Goal: Transaction & Acquisition: Book appointment/travel/reservation

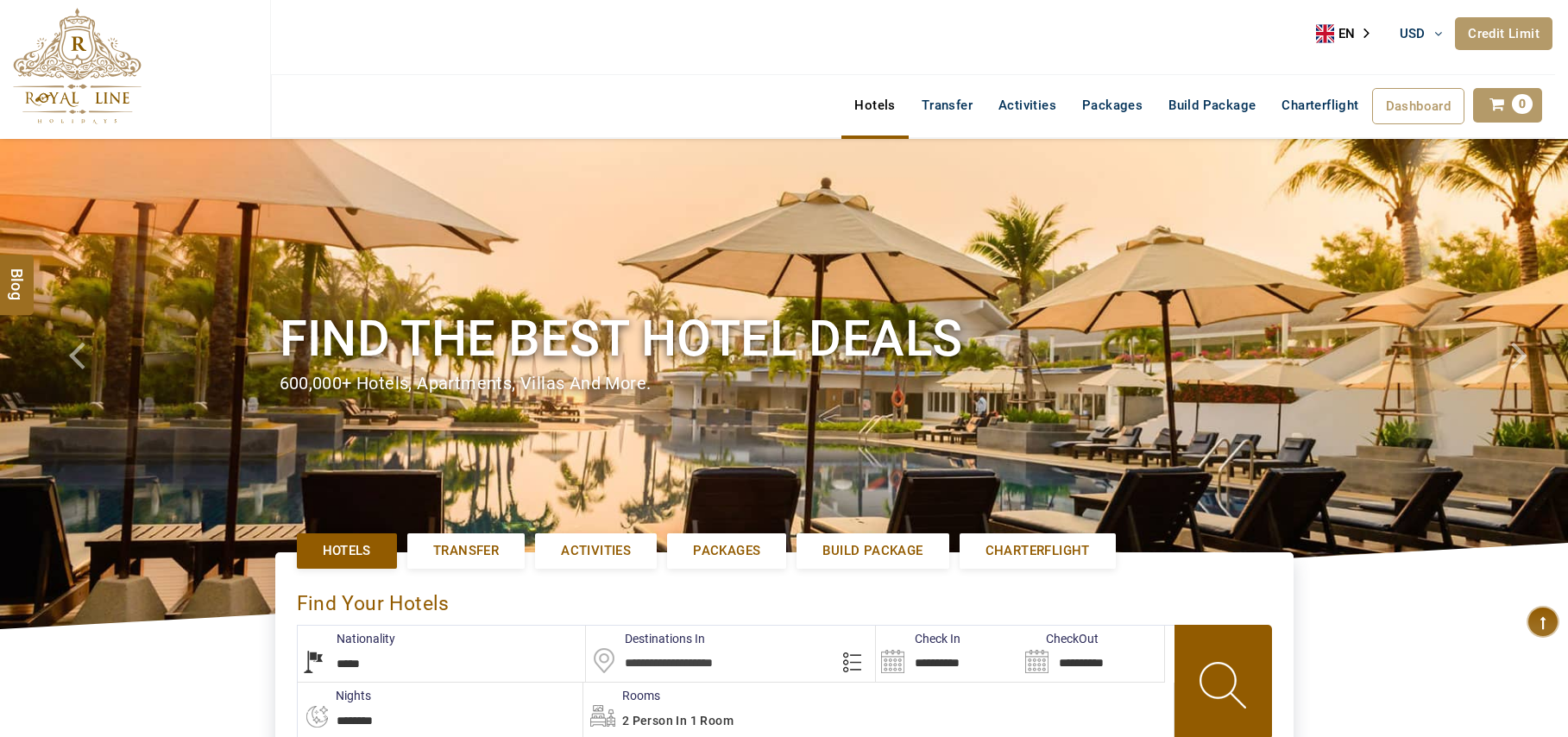
select select "*****"
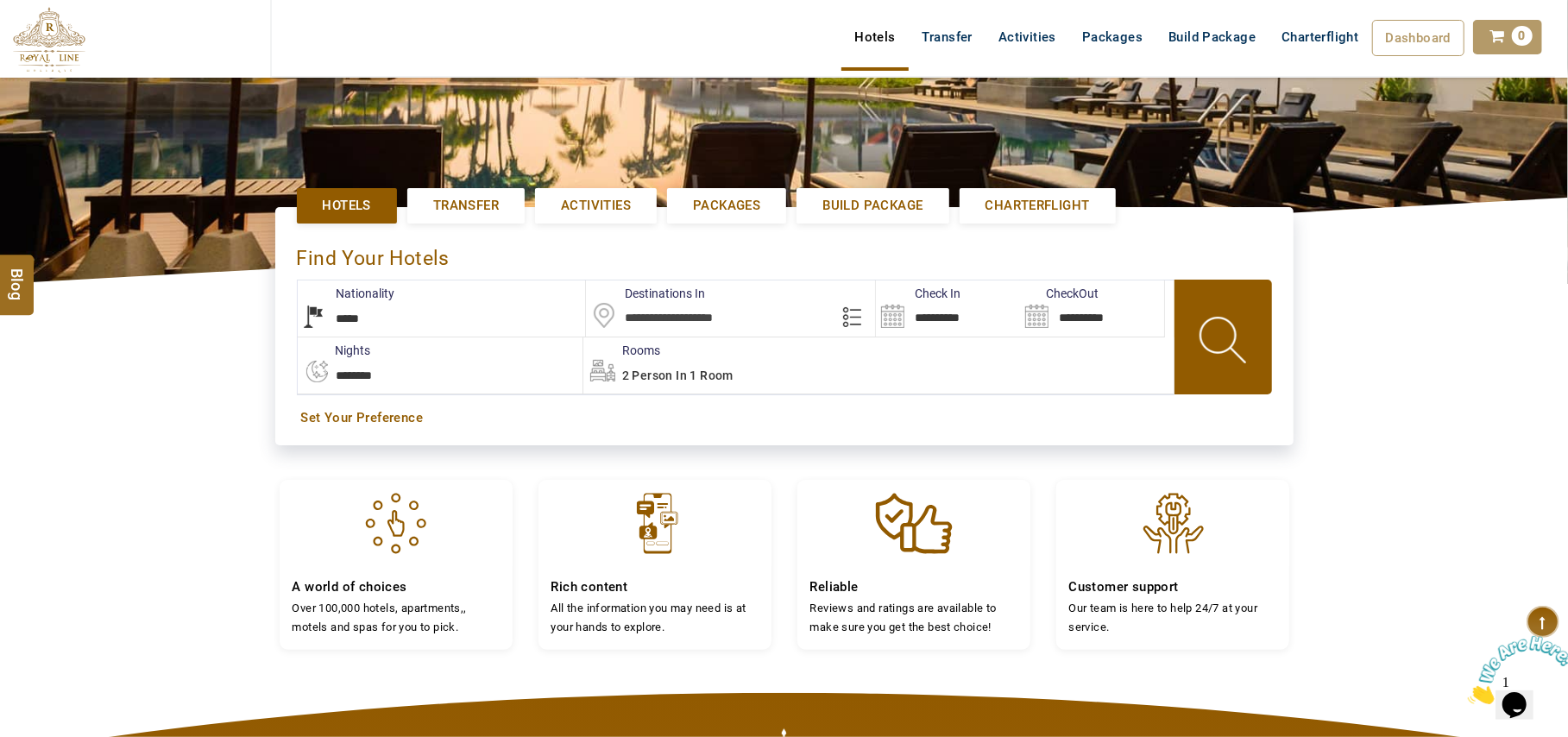
click at [726, 322] on input "text" at bounding box center [730, 308] width 289 height 56
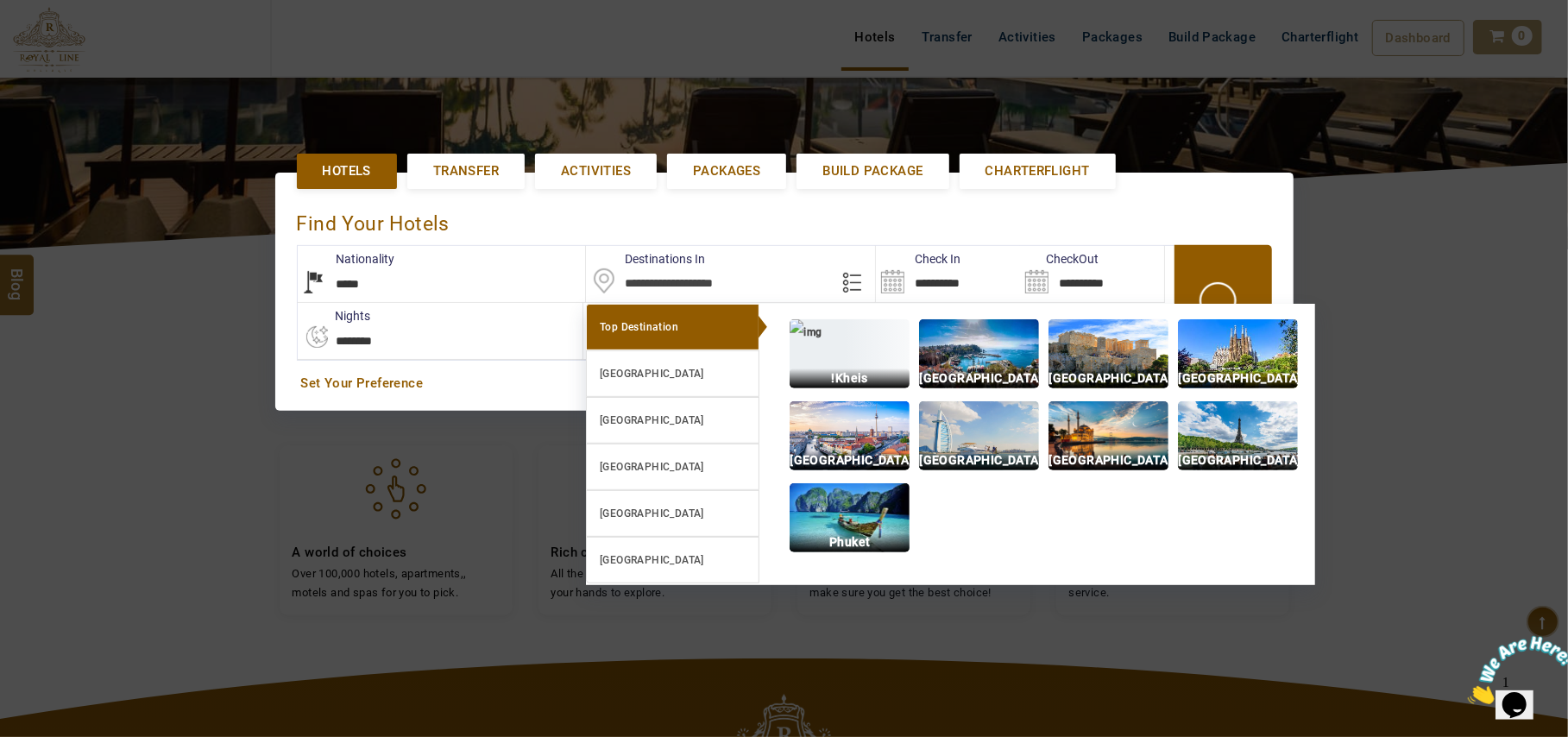
scroll to position [399, 0]
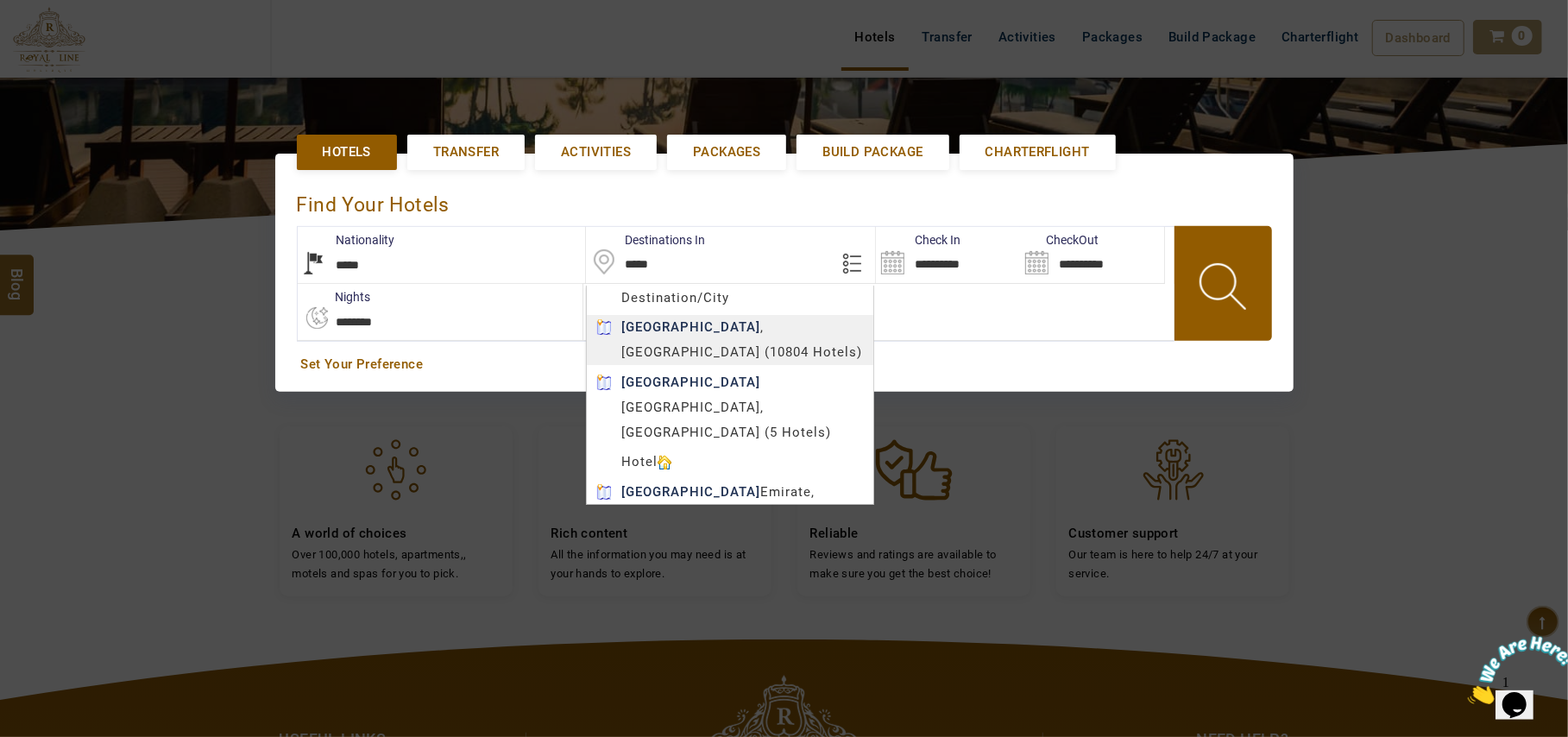
type input "*****"
click at [726, 350] on body "ANKIT USD AED AED EUR € USD $ INR ₹ THB ฿ IDR Rp BHD BHD TRY ₺ Credit Limit EN …" at bounding box center [784, 346] width 1568 height 1491
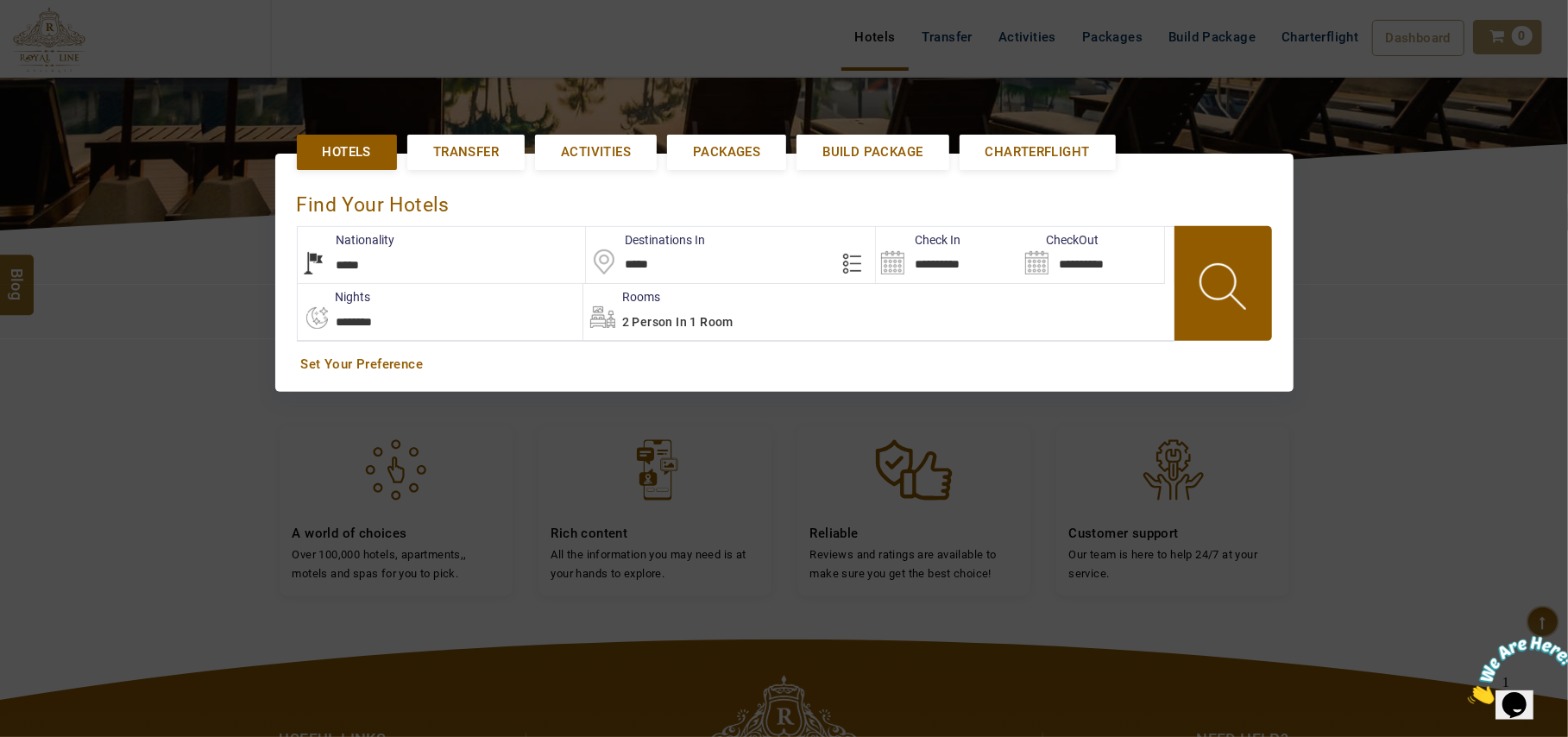
click at [955, 261] on input "**********" at bounding box center [948, 255] width 144 height 56
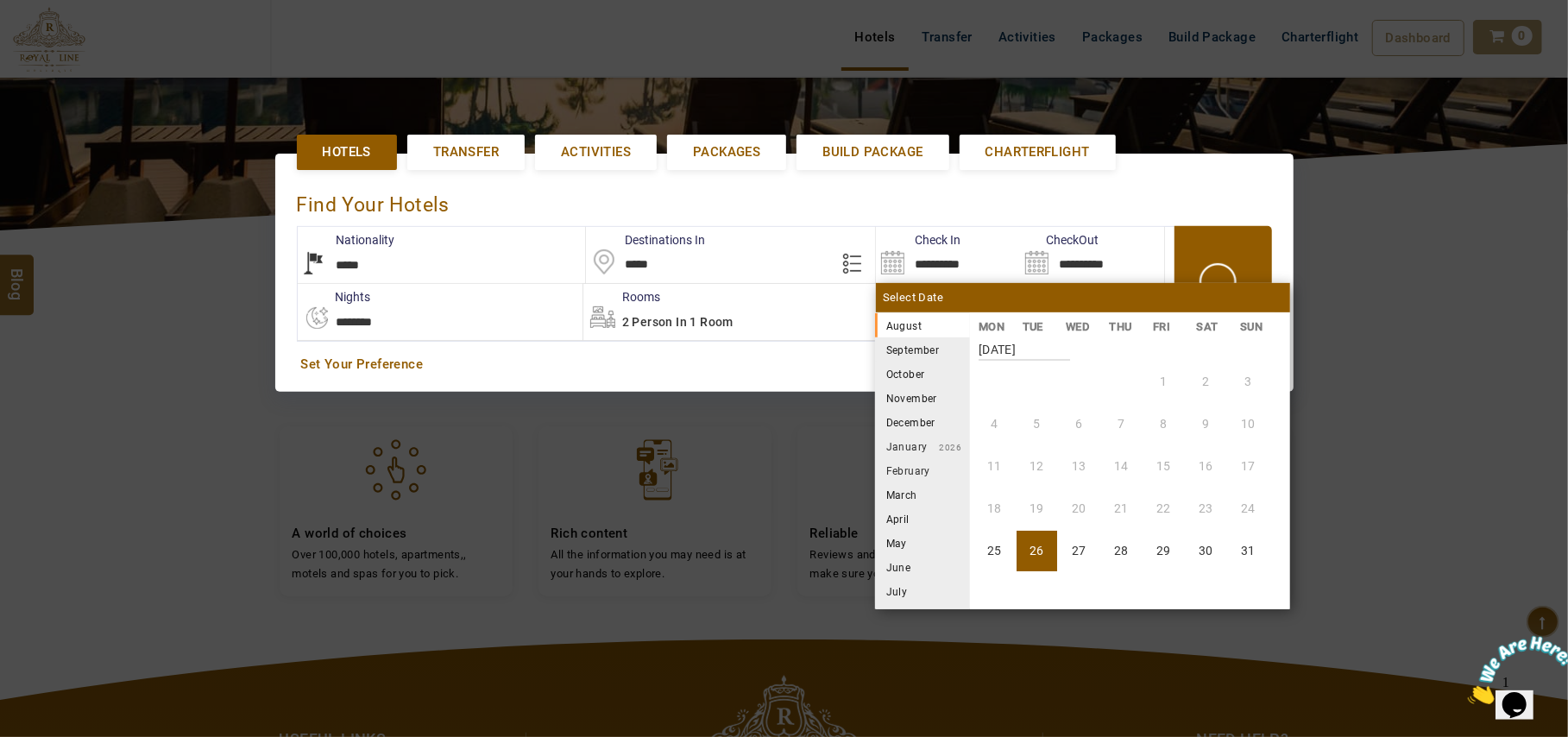
click at [913, 350] on li "September" at bounding box center [922, 349] width 95 height 25
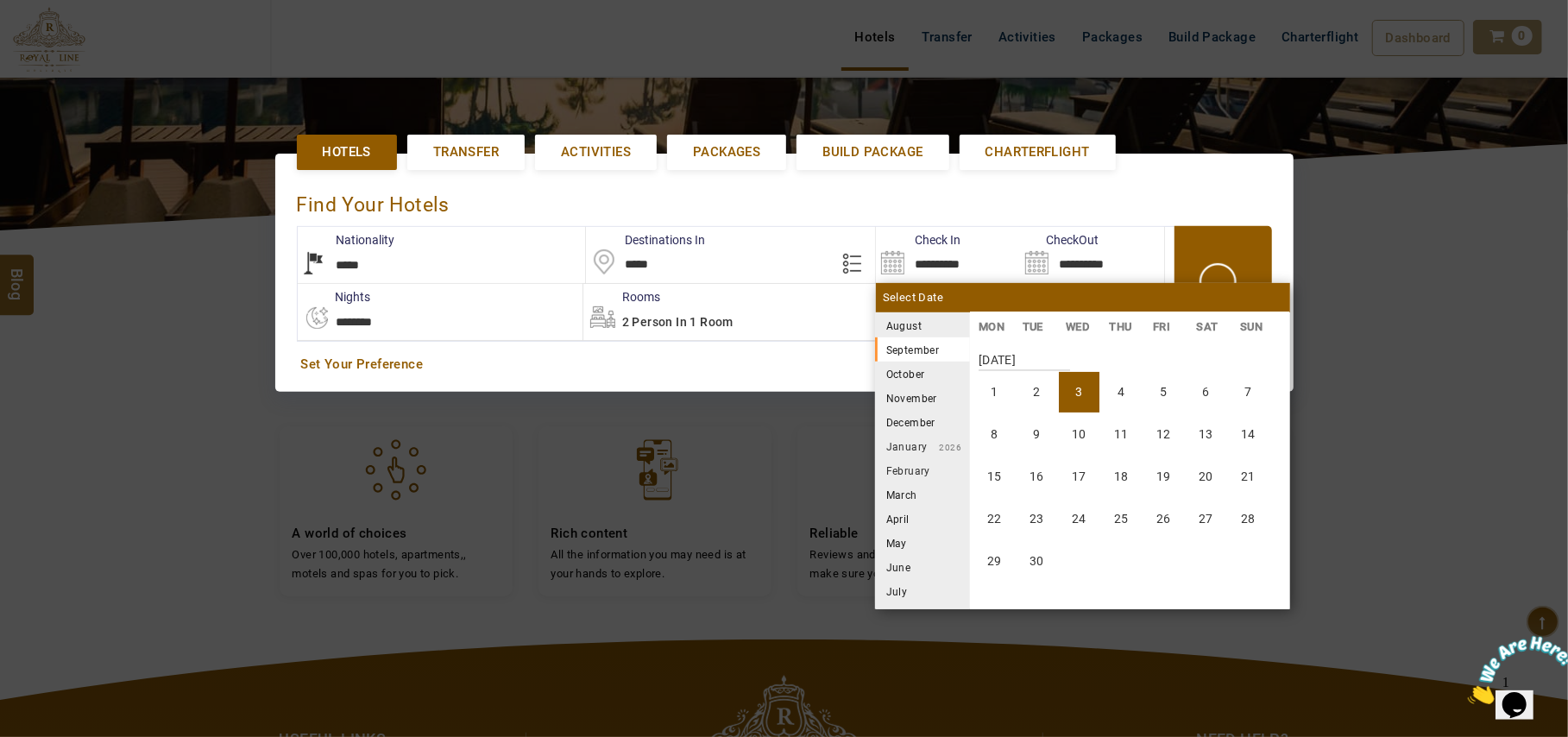
scroll to position [319, 0]
click at [1000, 496] on li "22" at bounding box center [994, 509] width 40 height 40
type input "**********"
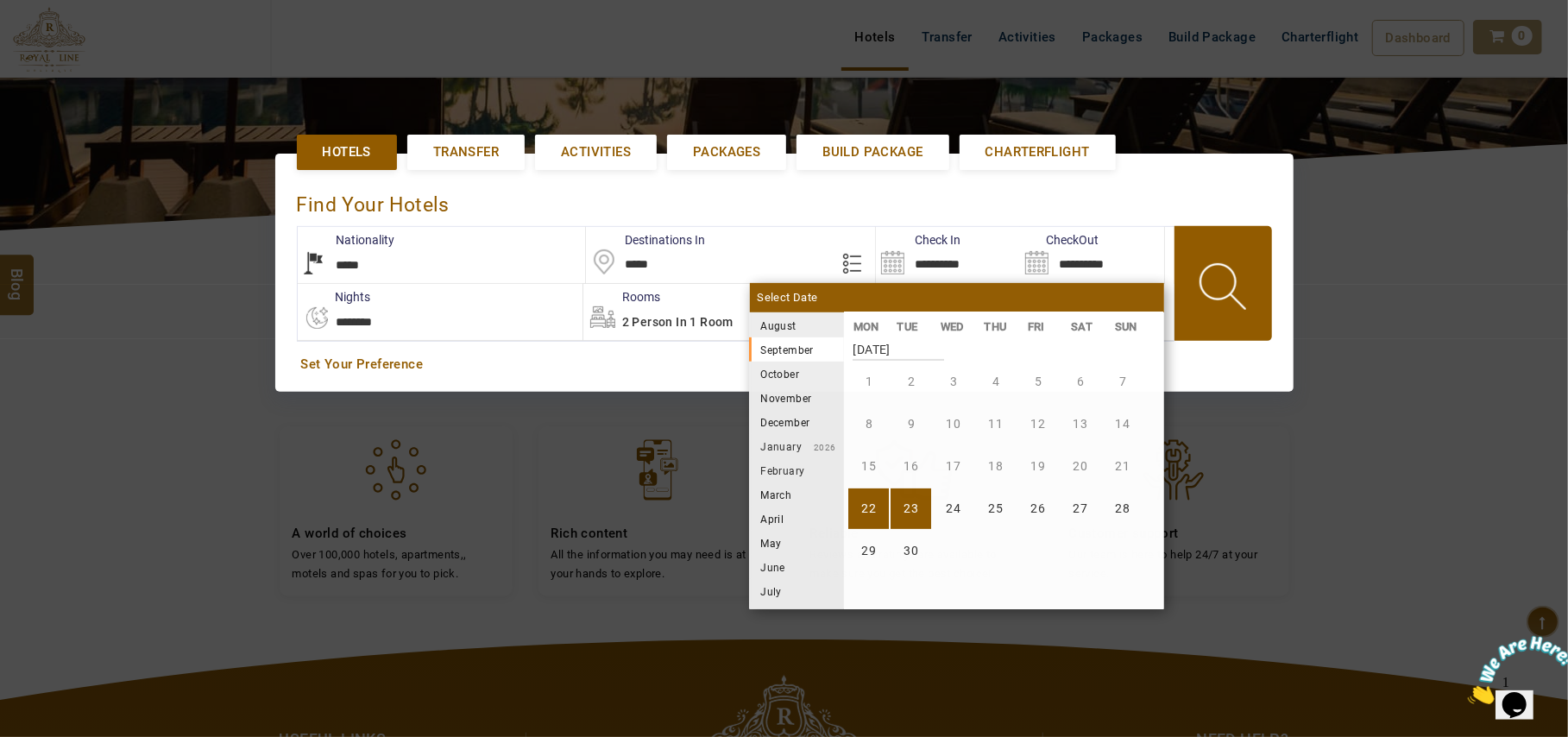
click at [912, 511] on li "23" at bounding box center [910, 509] width 40 height 40
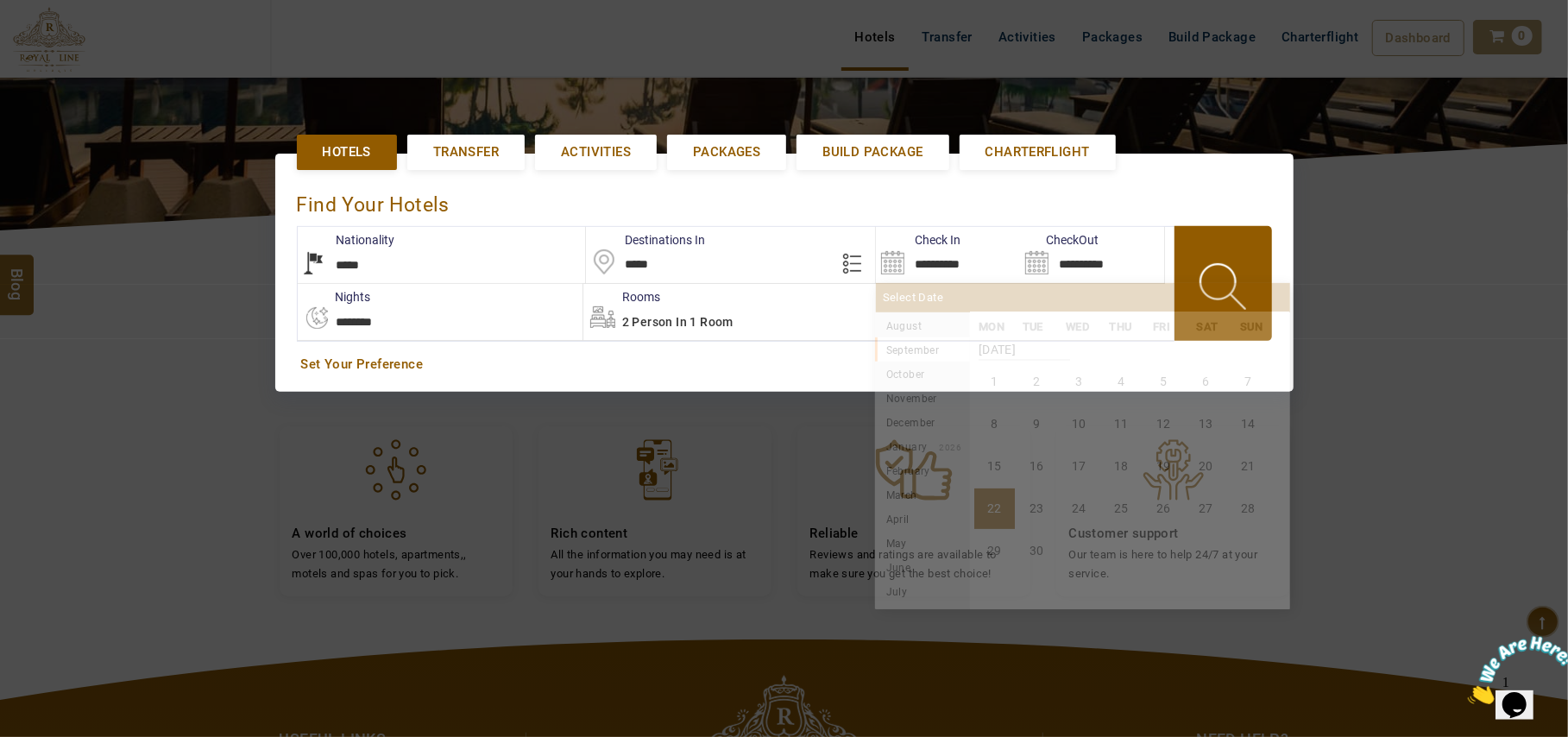
click at [946, 253] on input "**********" at bounding box center [948, 255] width 144 height 56
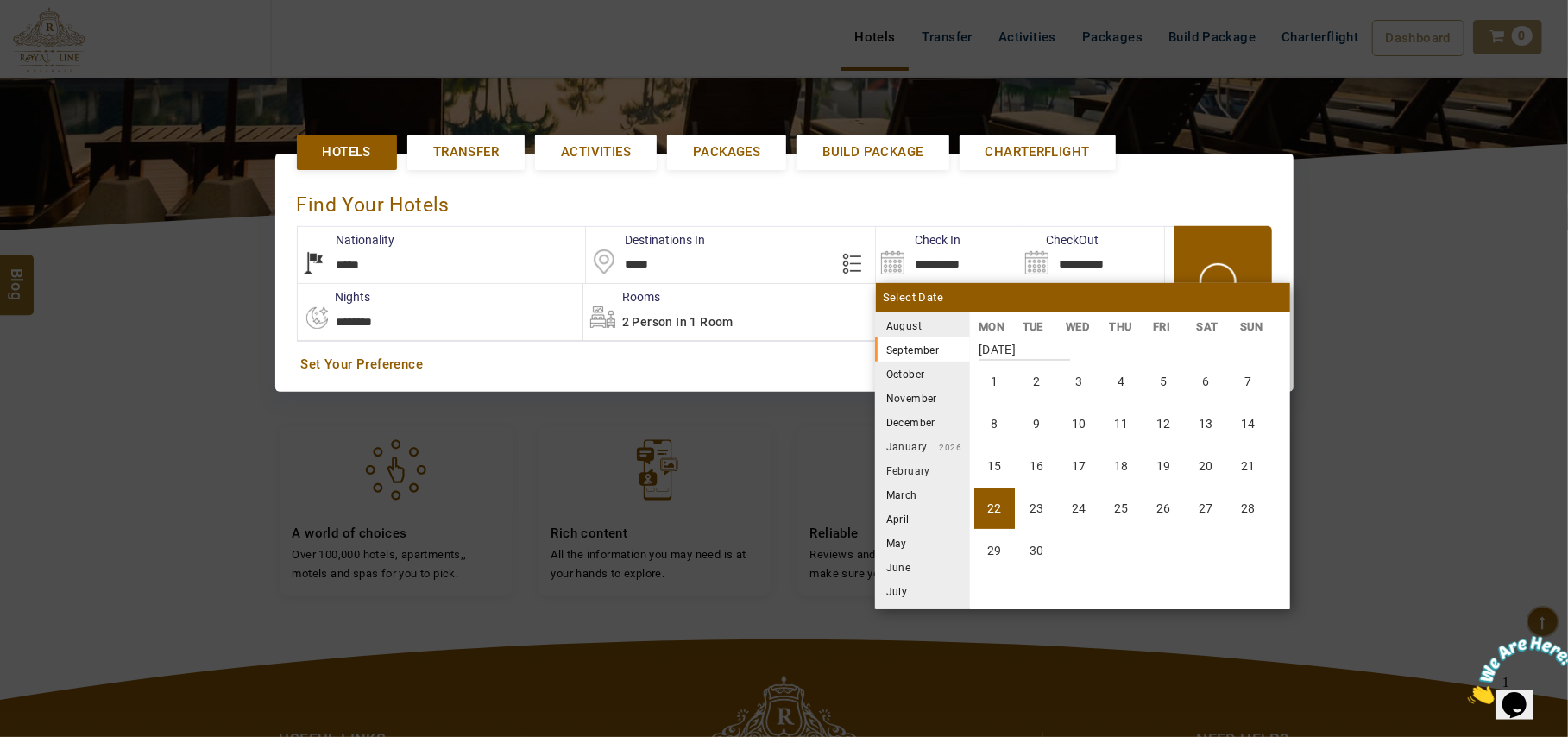
click at [989, 517] on li "22" at bounding box center [994, 509] width 40 height 40
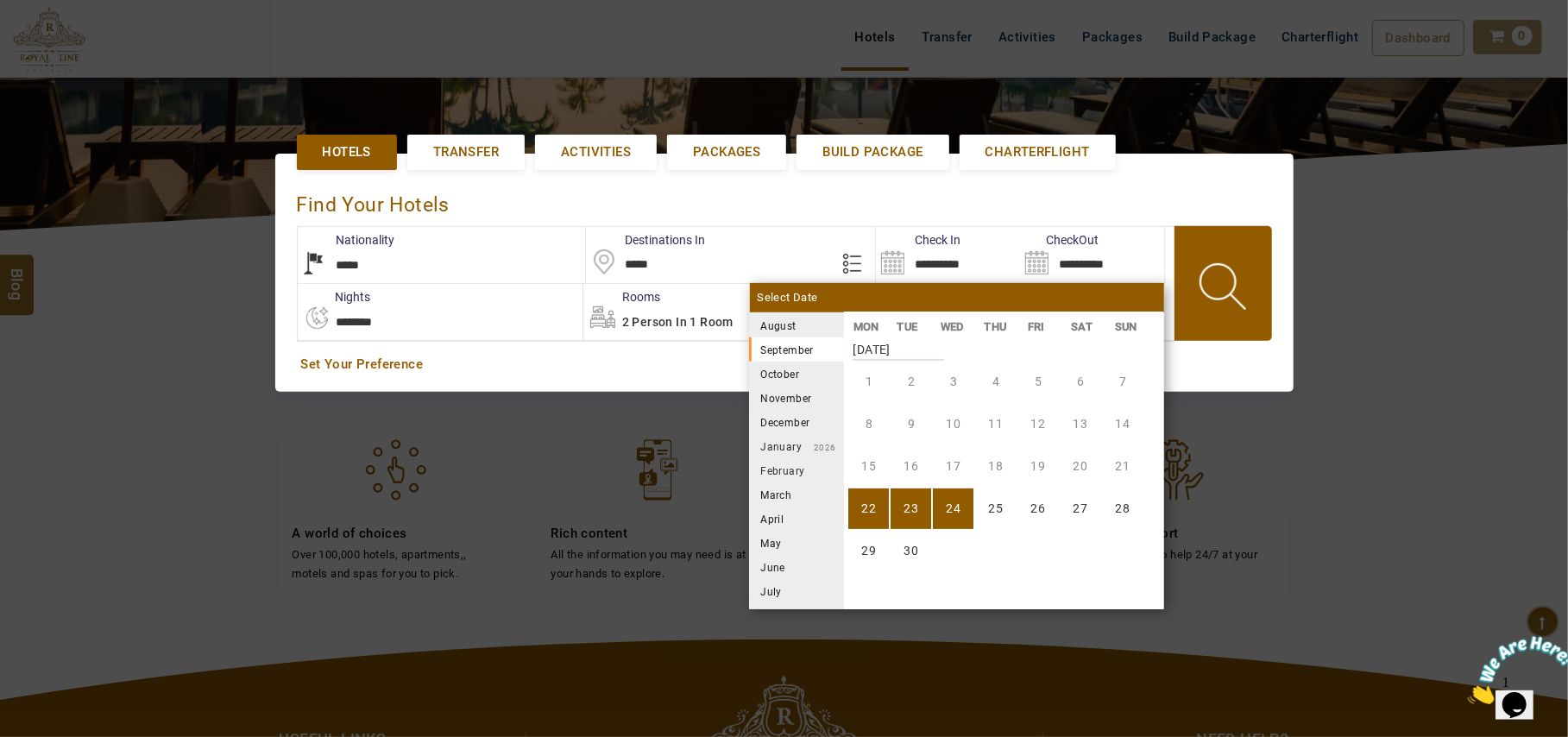
click at [944, 511] on li "24" at bounding box center [953, 509] width 40 height 40
type input "**********"
select select "*"
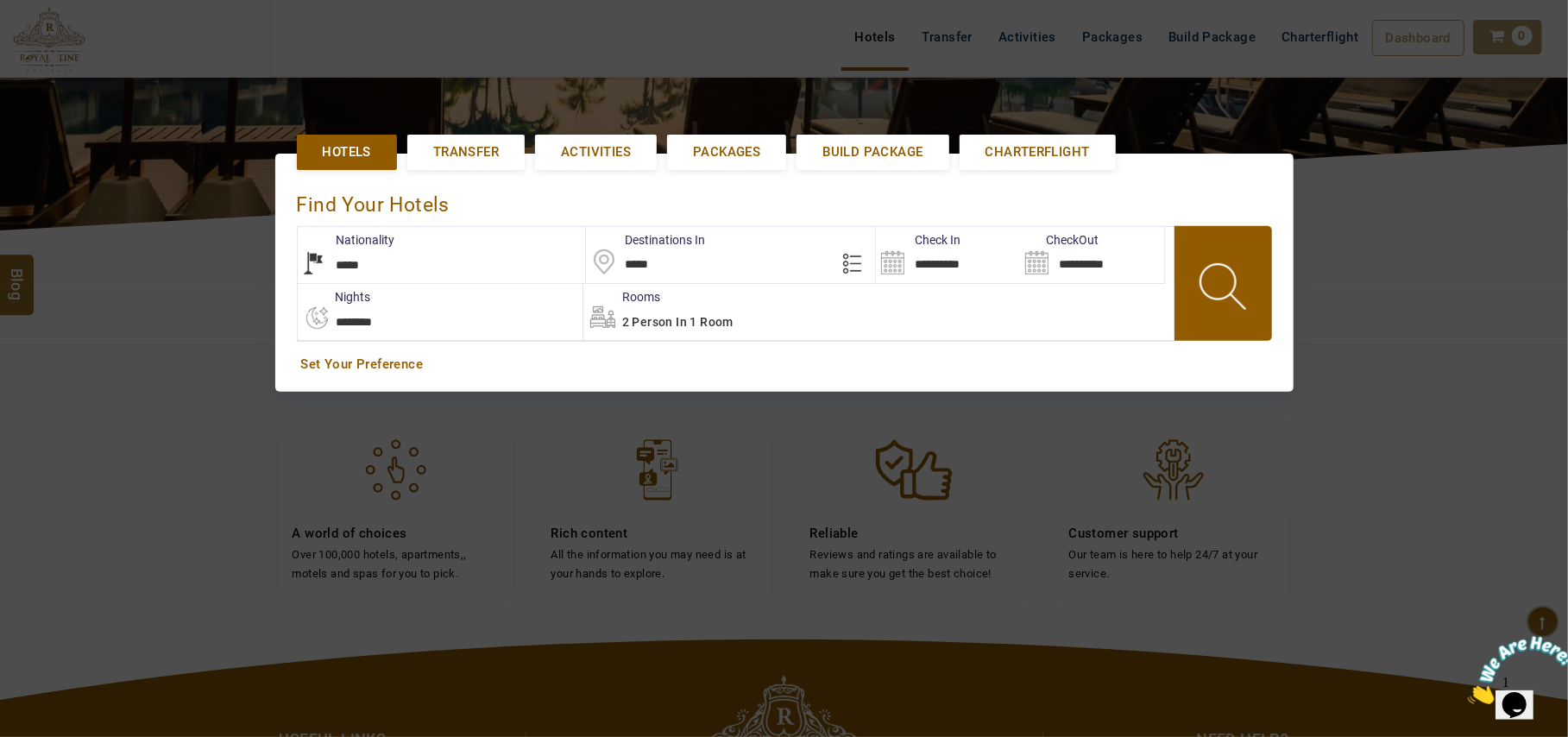
click at [498, 309] on select "**********" at bounding box center [440, 312] width 285 height 56
click at [497, 319] on select "**********" at bounding box center [440, 312] width 285 height 56
click at [670, 312] on div "2 Person in 1 Room" at bounding box center [878, 312] width 590 height 56
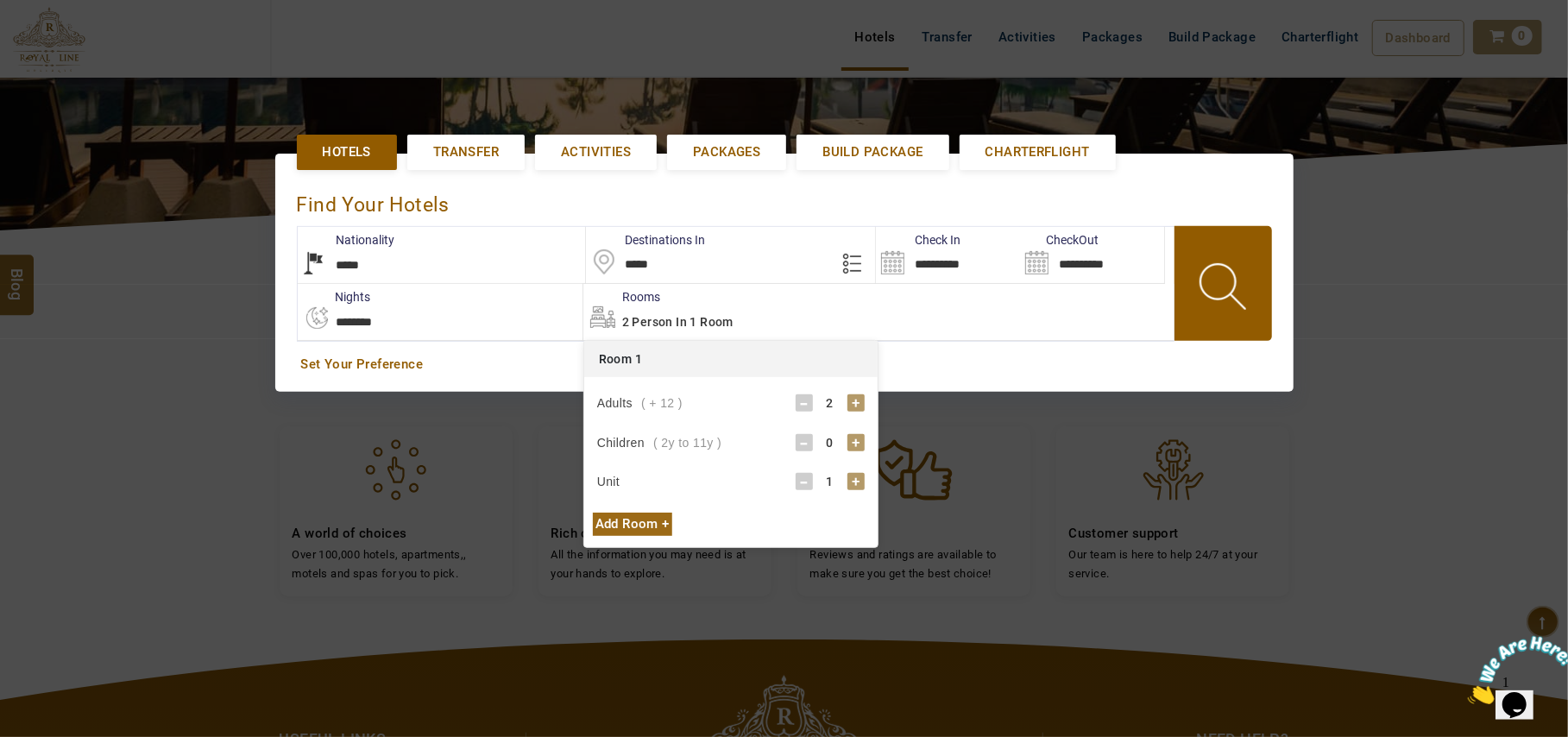
click at [802, 409] on div "-" at bounding box center [805, 404] width 18 height 18
click at [1057, 357] on div "Set Your Preference" at bounding box center [784, 364] width 975 height 26
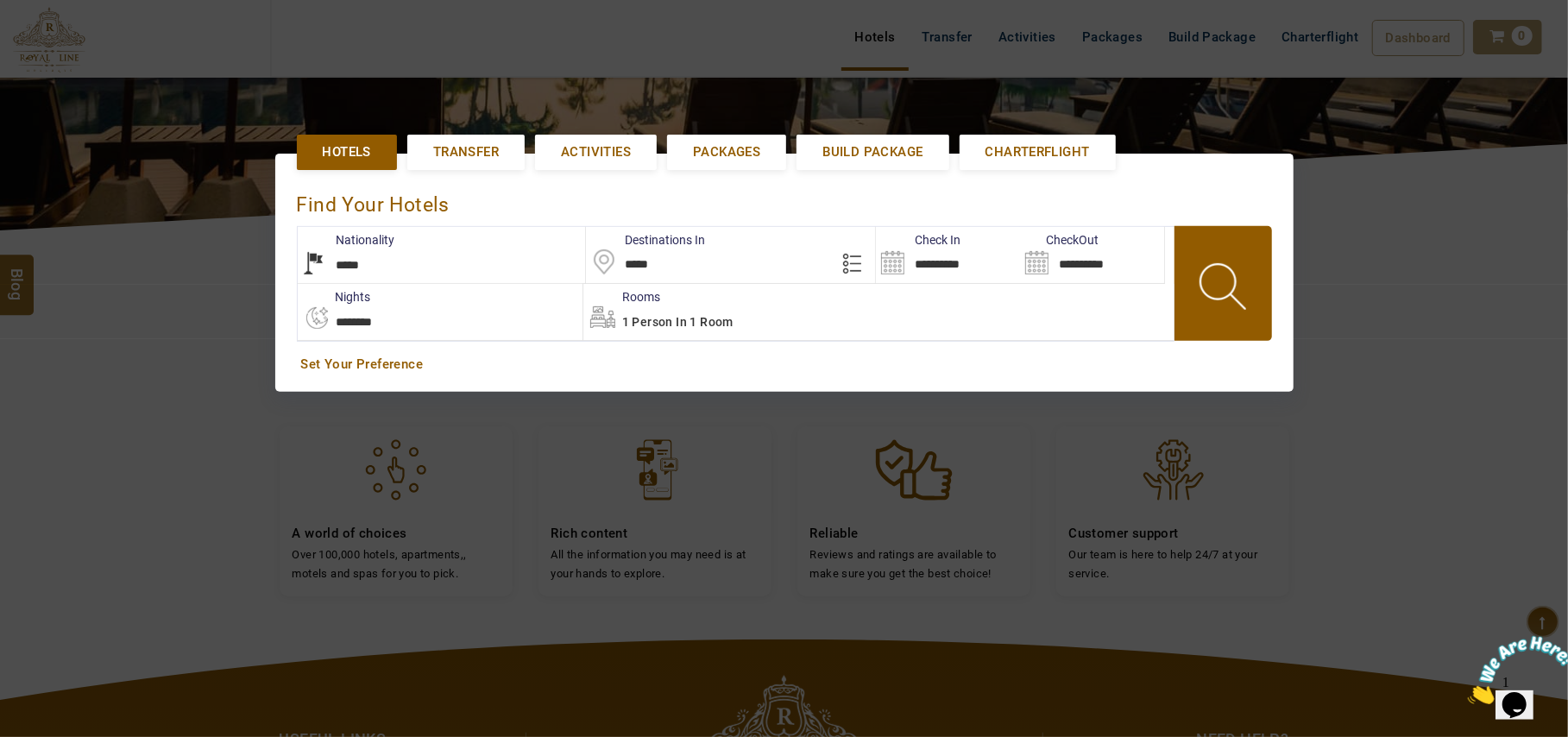
click at [1265, 298] on link at bounding box center [1225, 284] width 100 height 98
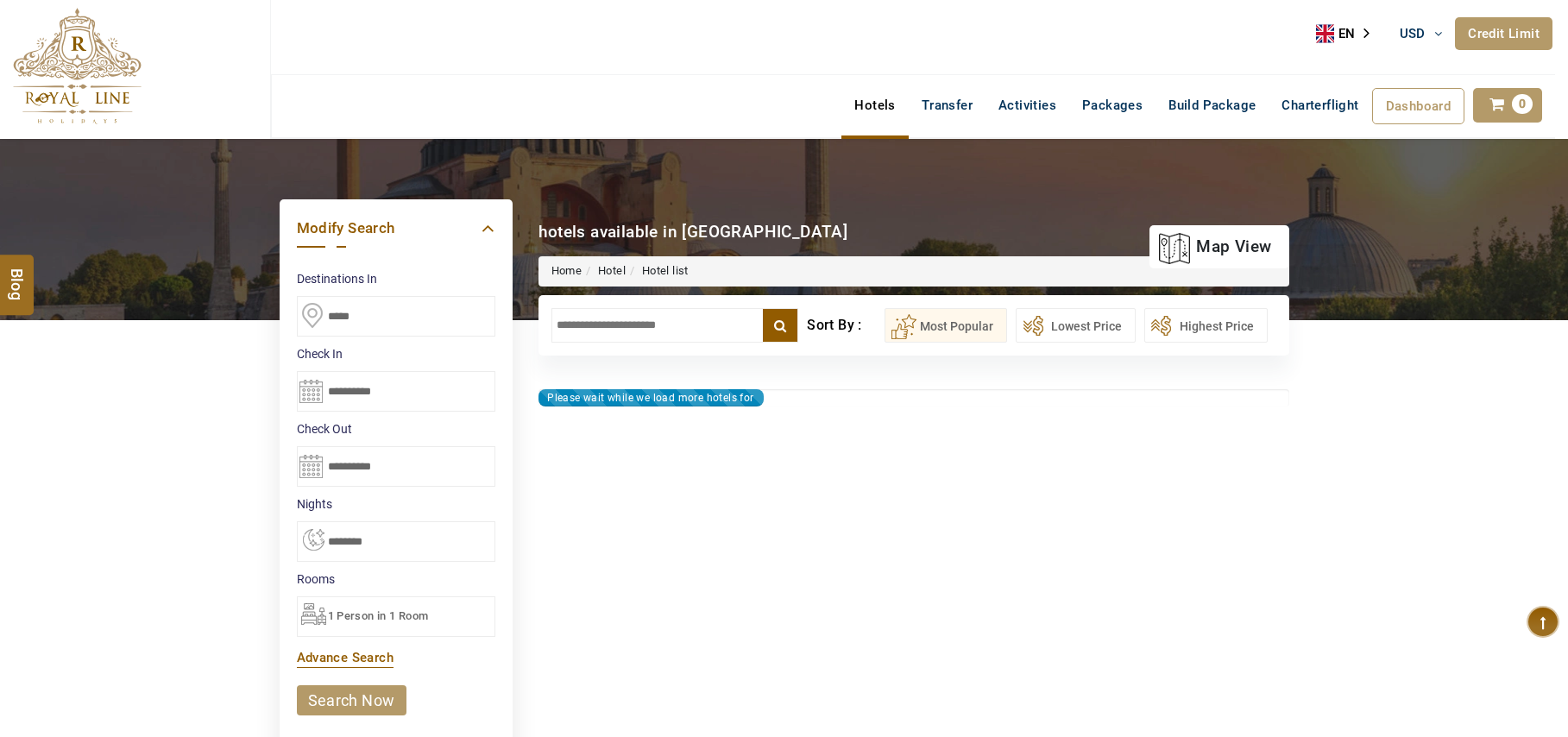
select select "*"
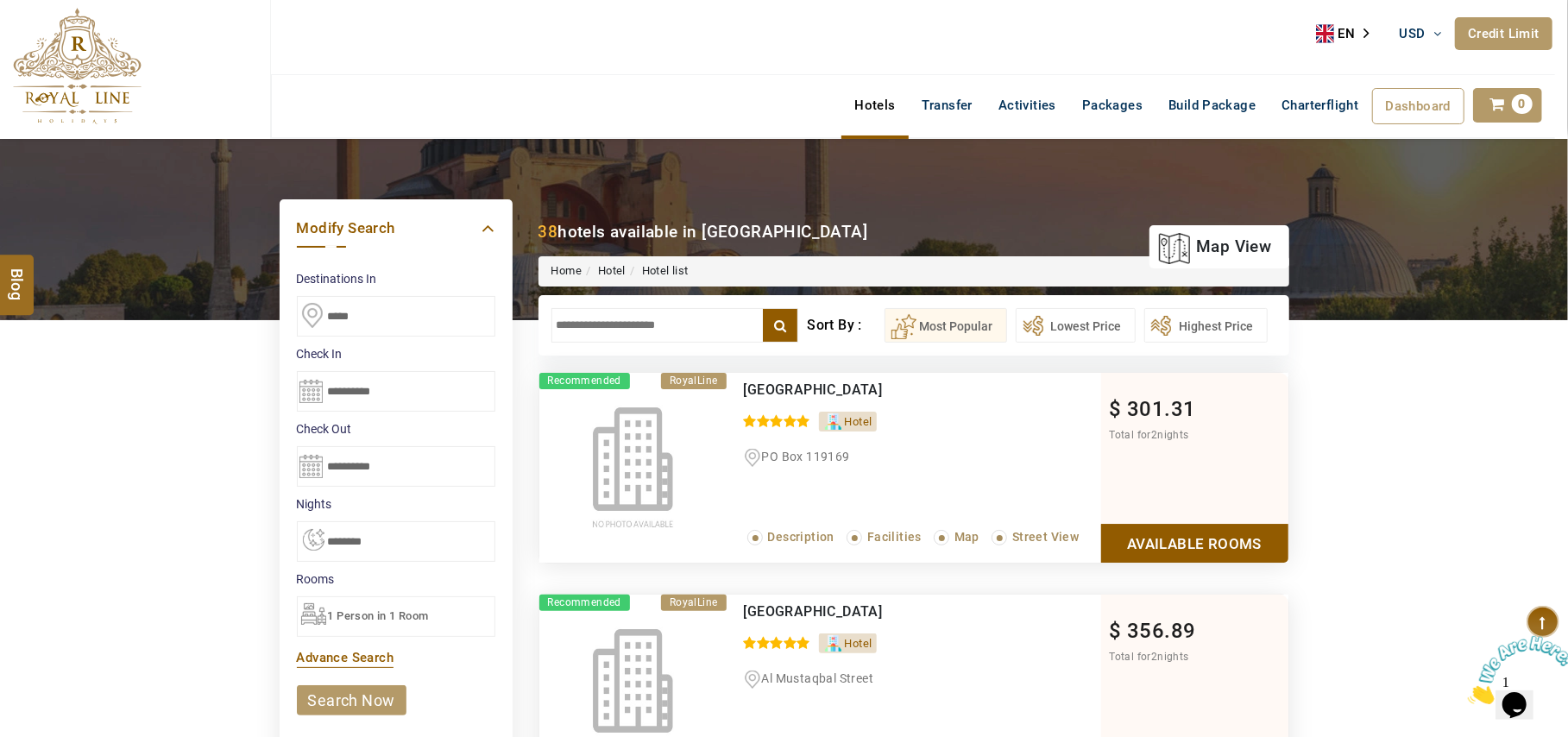
click at [657, 332] on input "text" at bounding box center [675, 324] width 248 height 34
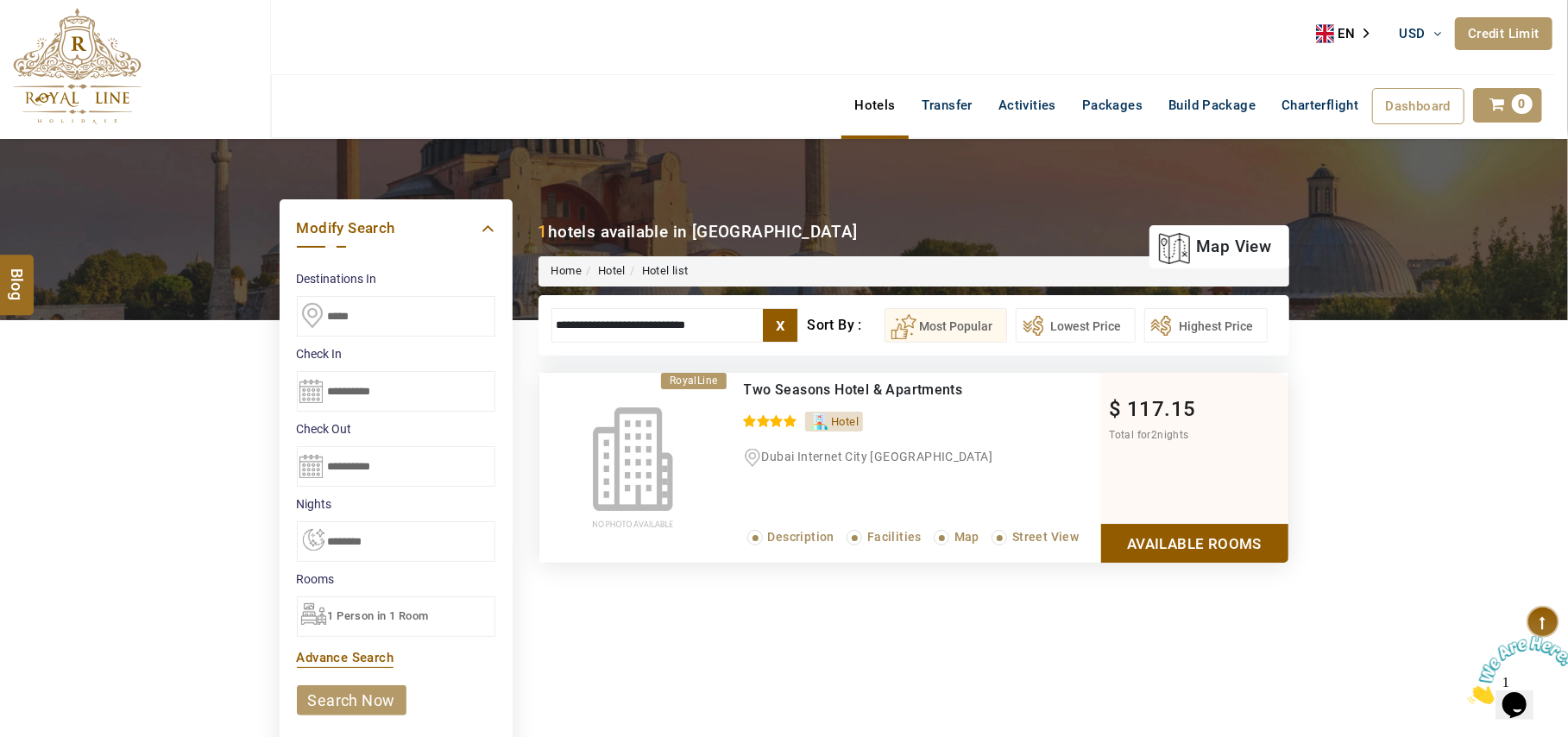
type input "**********"
click at [1231, 542] on link "Available Rooms" at bounding box center [1195, 544] width 187 height 39
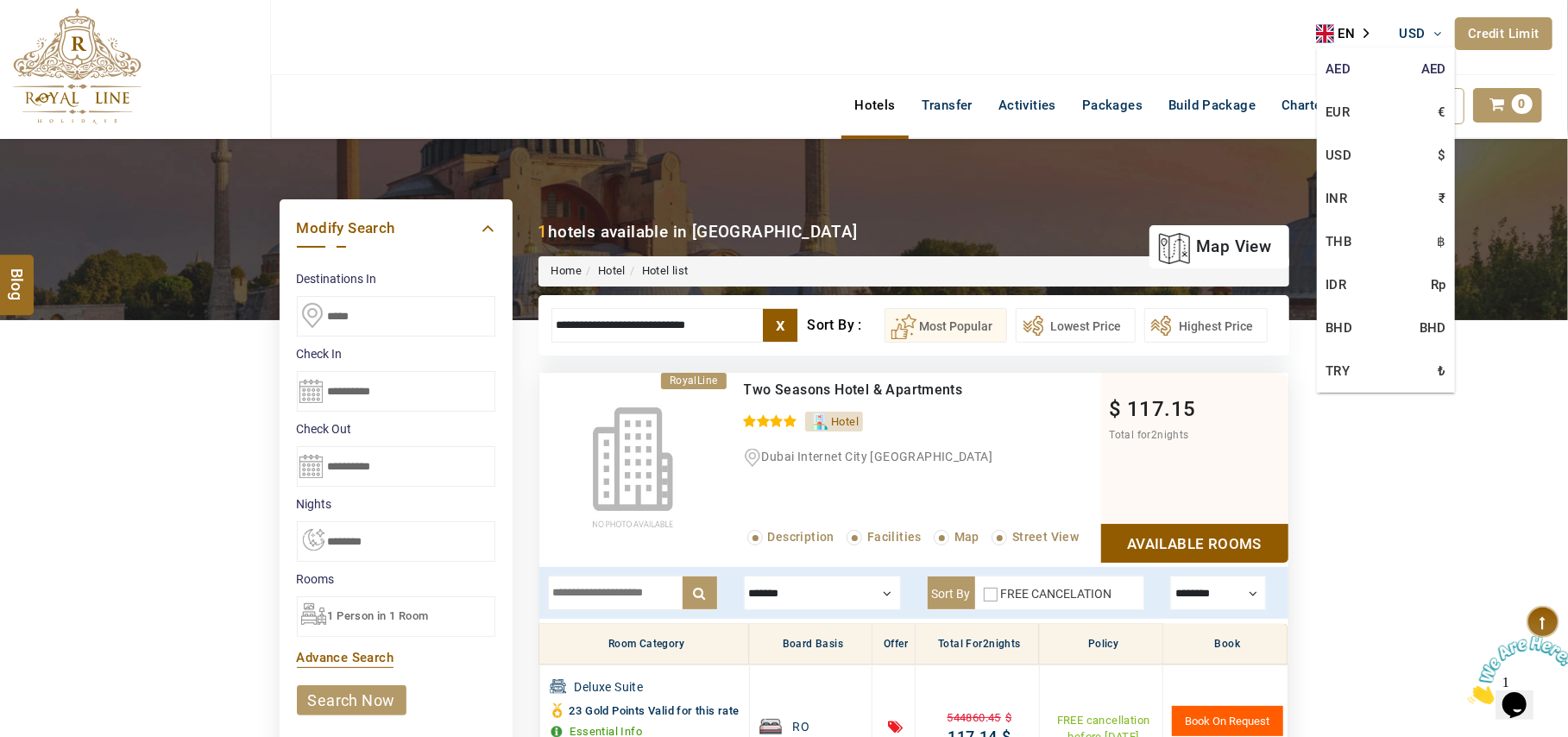
click at [1361, 74] on link "AED AED" at bounding box center [1386, 69] width 138 height 43
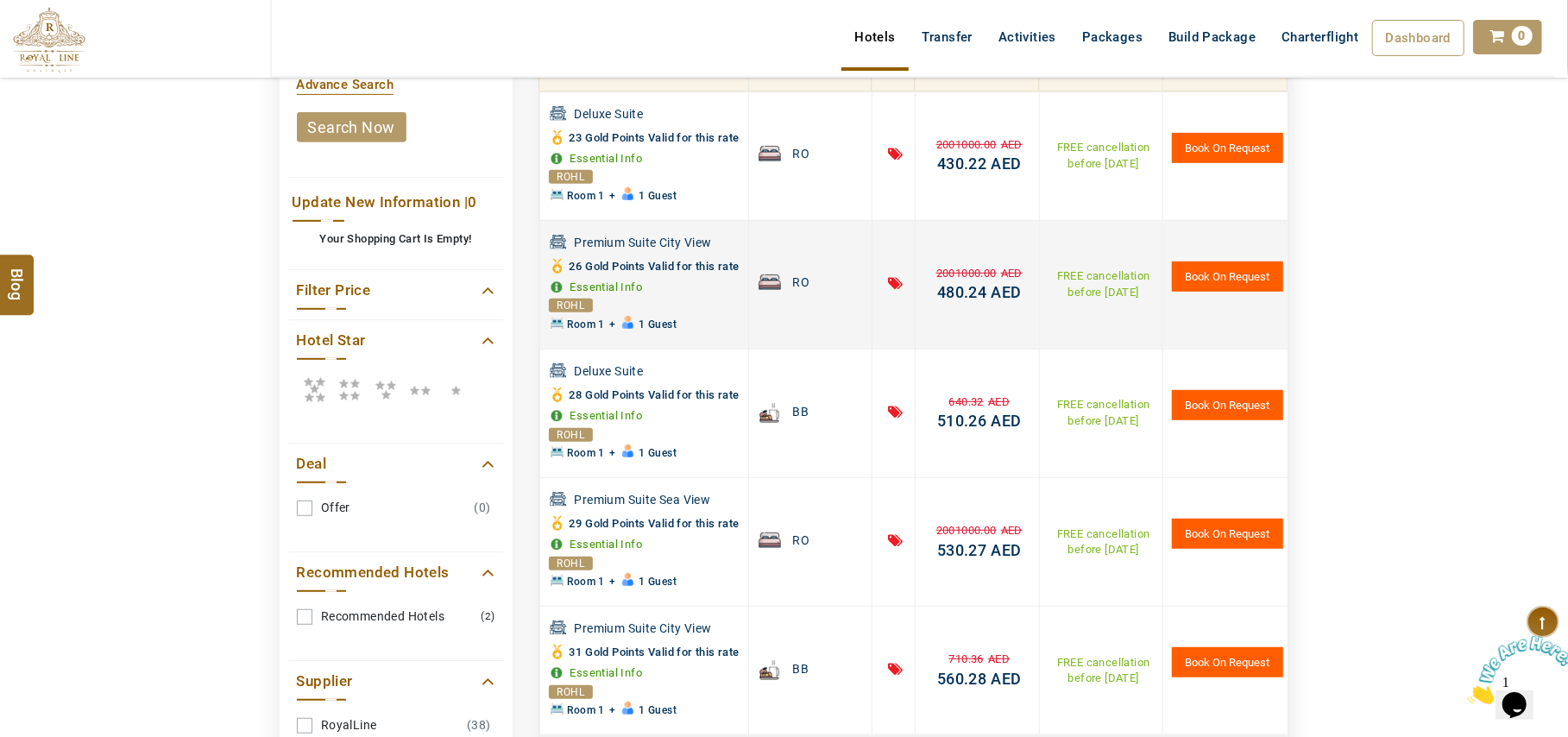
scroll to position [575, 0]
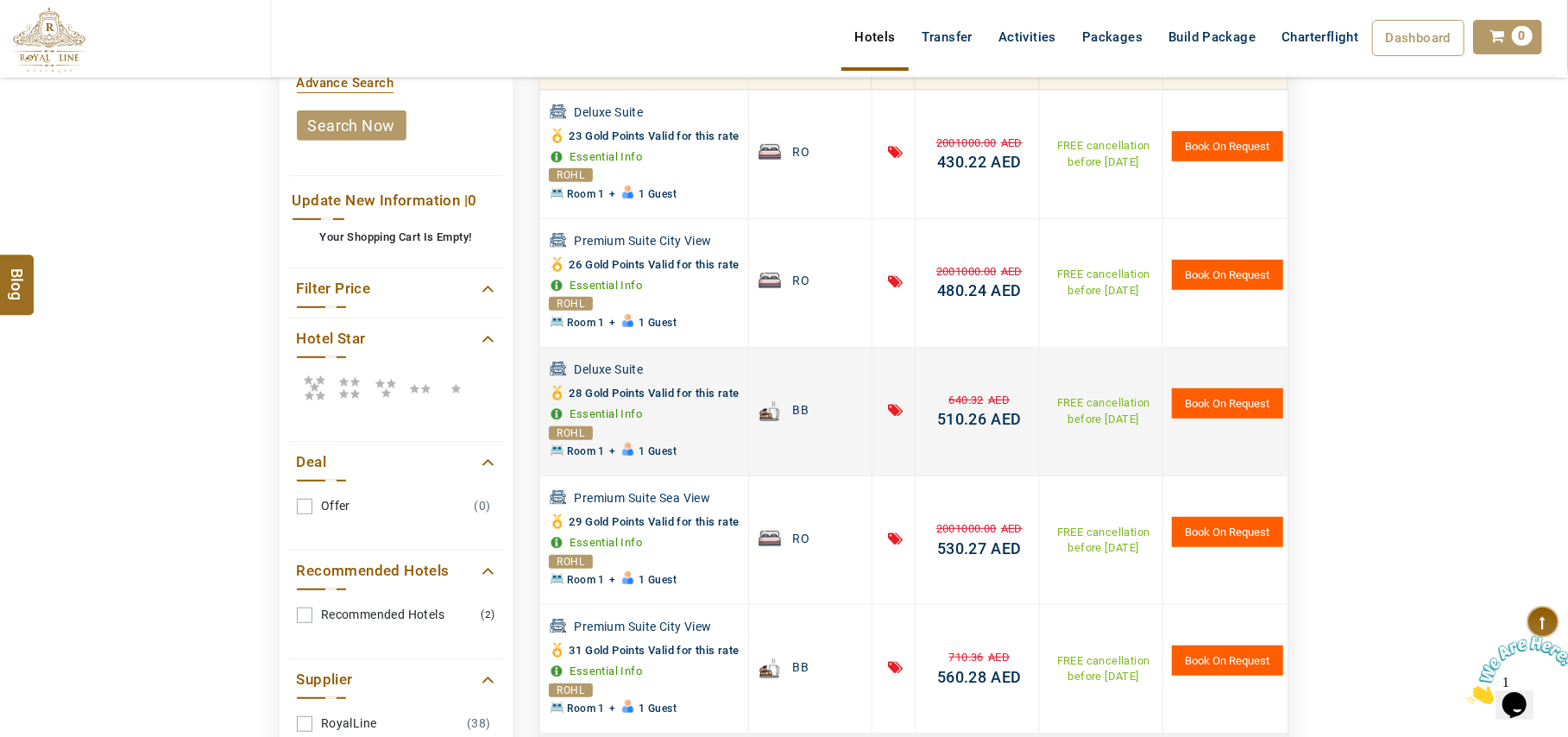
click at [974, 428] on span "510.26" at bounding box center [962, 418] width 49 height 18
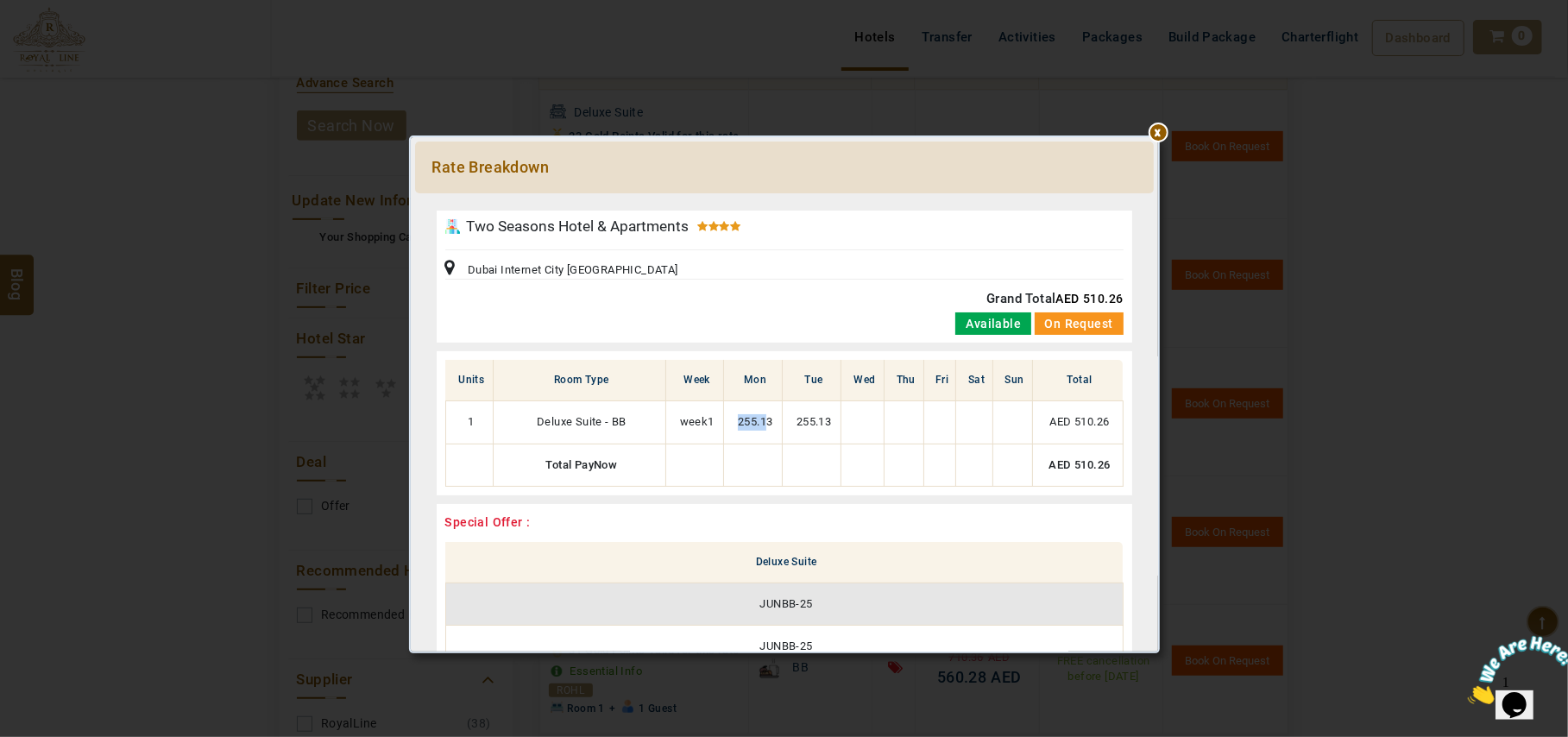
drag, startPoint x: 727, startPoint y: 415, endPoint x: 767, endPoint y: 415, distance: 40.0
click at [767, 415] on td "255.13" at bounding box center [754, 423] width 59 height 43
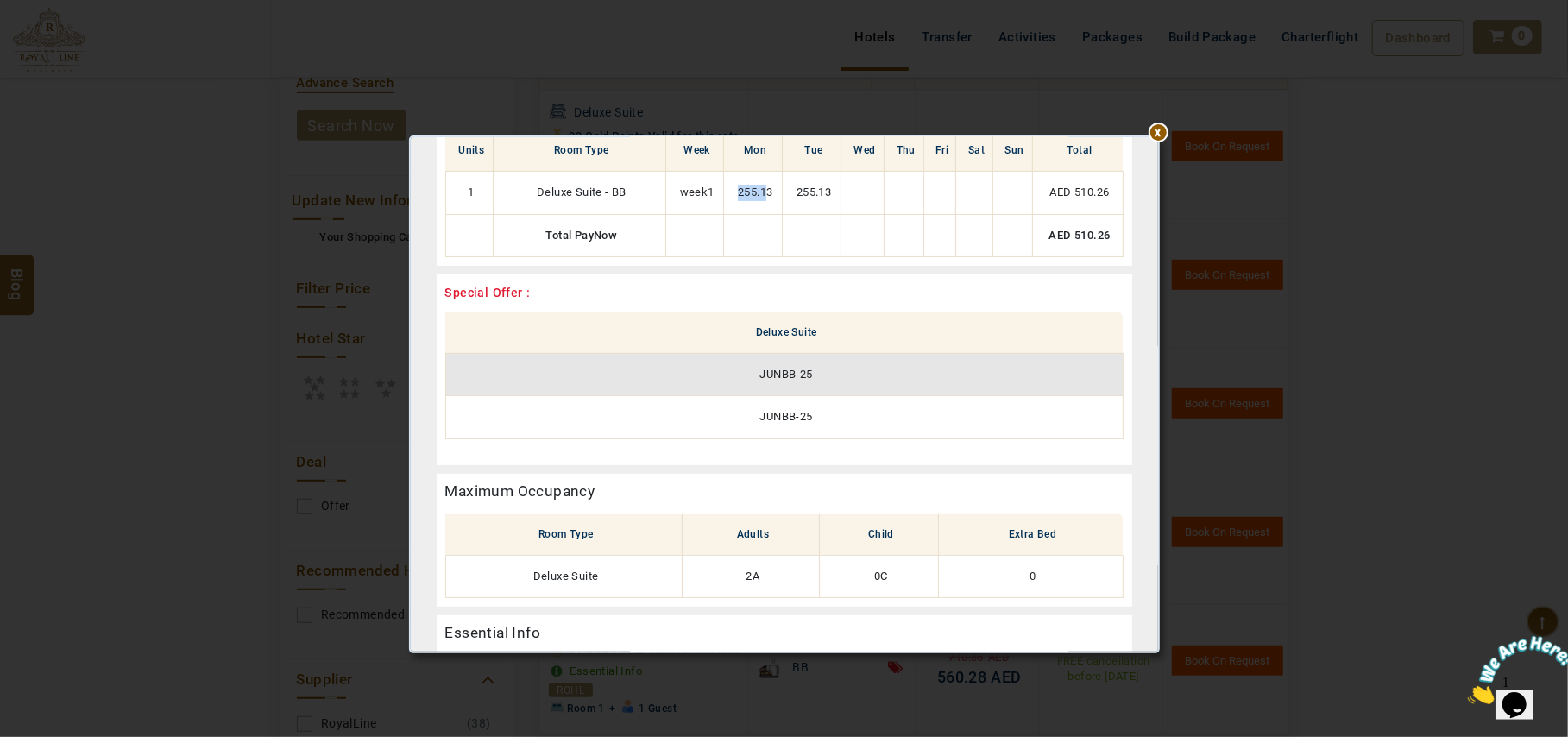
scroll to position [115, 0]
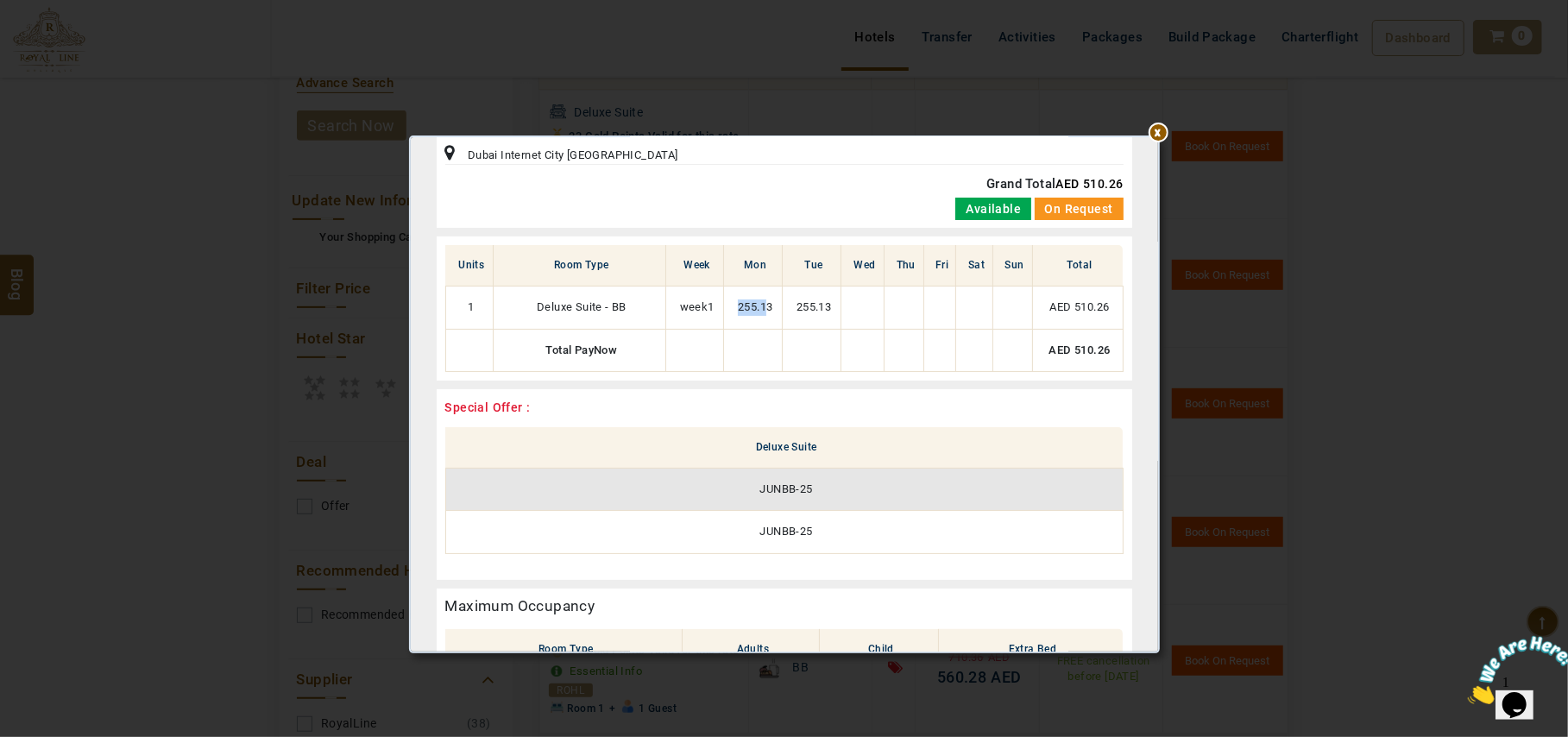
click at [730, 301] on td "255.13" at bounding box center [754, 308] width 59 height 43
drag, startPoint x: 763, startPoint y: 496, endPoint x: 816, endPoint y: 494, distance: 53.0
click at [816, 494] on td "JUNBB-25" at bounding box center [784, 489] width 677 height 43
click at [840, 492] on td "JUNBB-25" at bounding box center [784, 489] width 677 height 43
drag, startPoint x: 840, startPoint y: 491, endPoint x: 758, endPoint y: 492, distance: 82.0
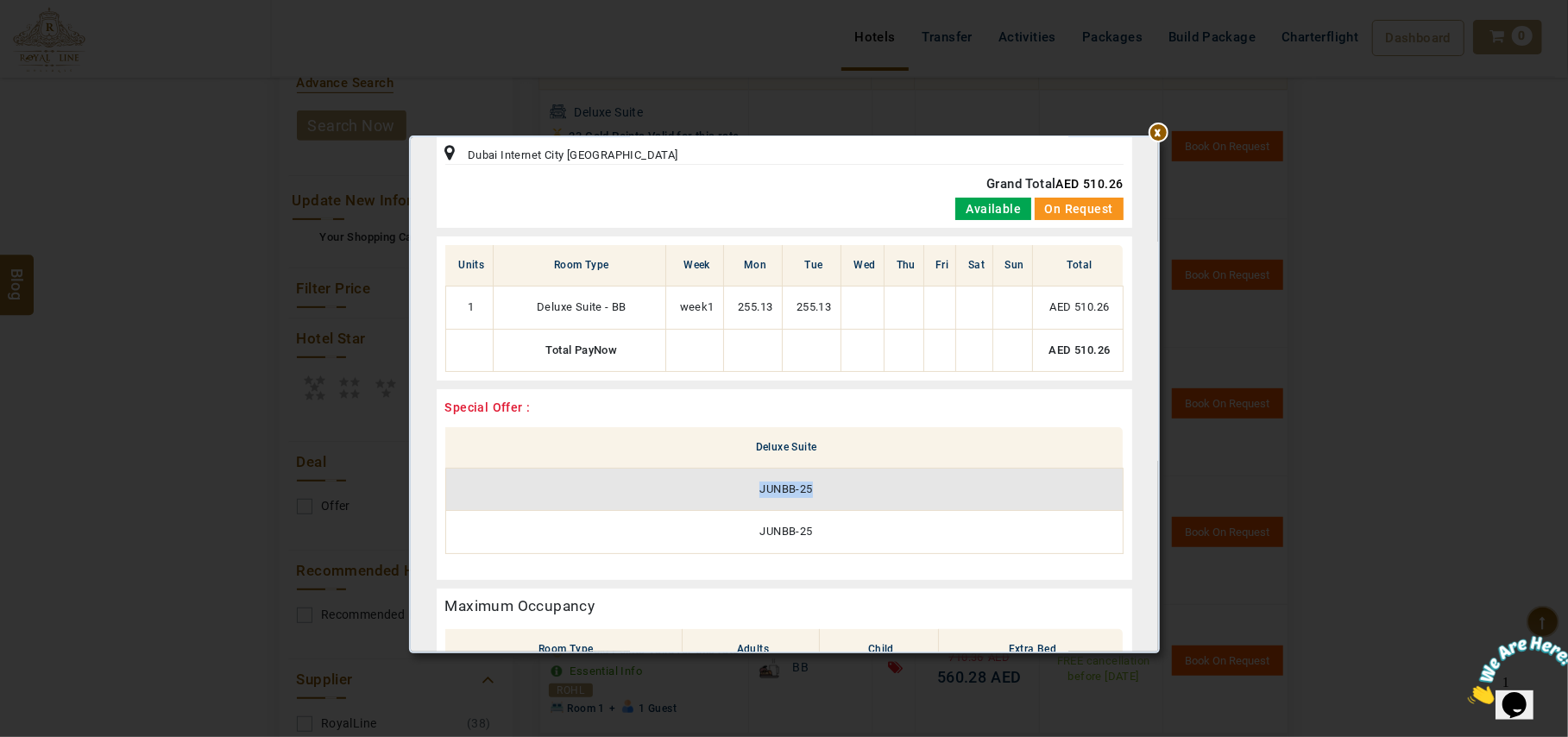
click at [758, 492] on td "JUNBB-25" at bounding box center [784, 489] width 677 height 43
copy td "JUNBB-25"
drag, startPoint x: 734, startPoint y: 302, endPoint x: 773, endPoint y: 305, distance: 39.1
click at [770, 305] on td "255.13" at bounding box center [754, 308] width 59 height 43
drag, startPoint x: 750, startPoint y: 501, endPoint x: 832, endPoint y: 497, distance: 82.1
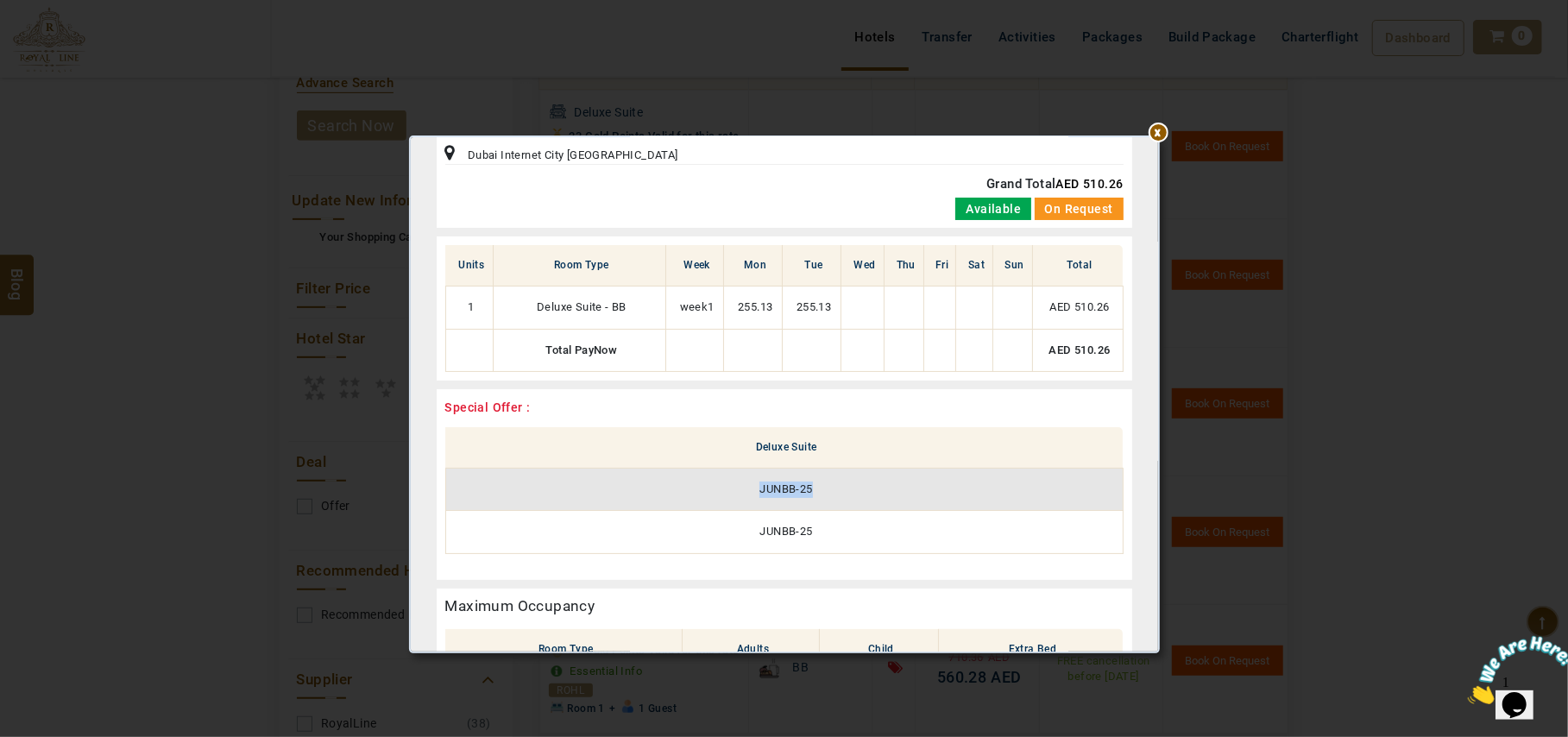
click at [832, 497] on td "JUNBB-25" at bounding box center [784, 489] width 677 height 43
click at [784, 478] on td "JUNBB-25" at bounding box center [784, 489] width 677 height 43
drag, startPoint x: 822, startPoint y: 495, endPoint x: 721, endPoint y: 495, distance: 101.0
click at [721, 495] on td "JUNBB-25" at bounding box center [784, 489] width 677 height 43
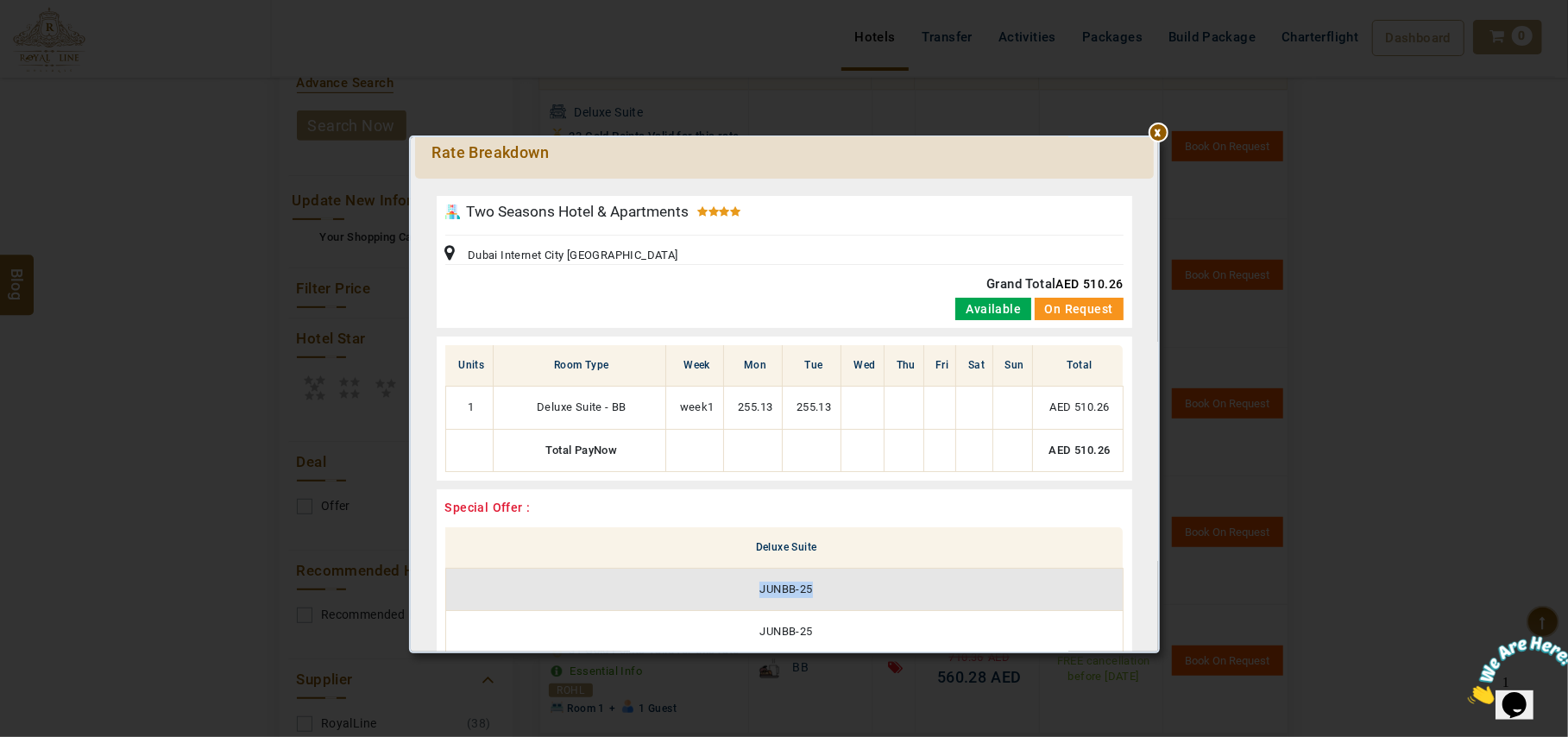
scroll to position [0, 0]
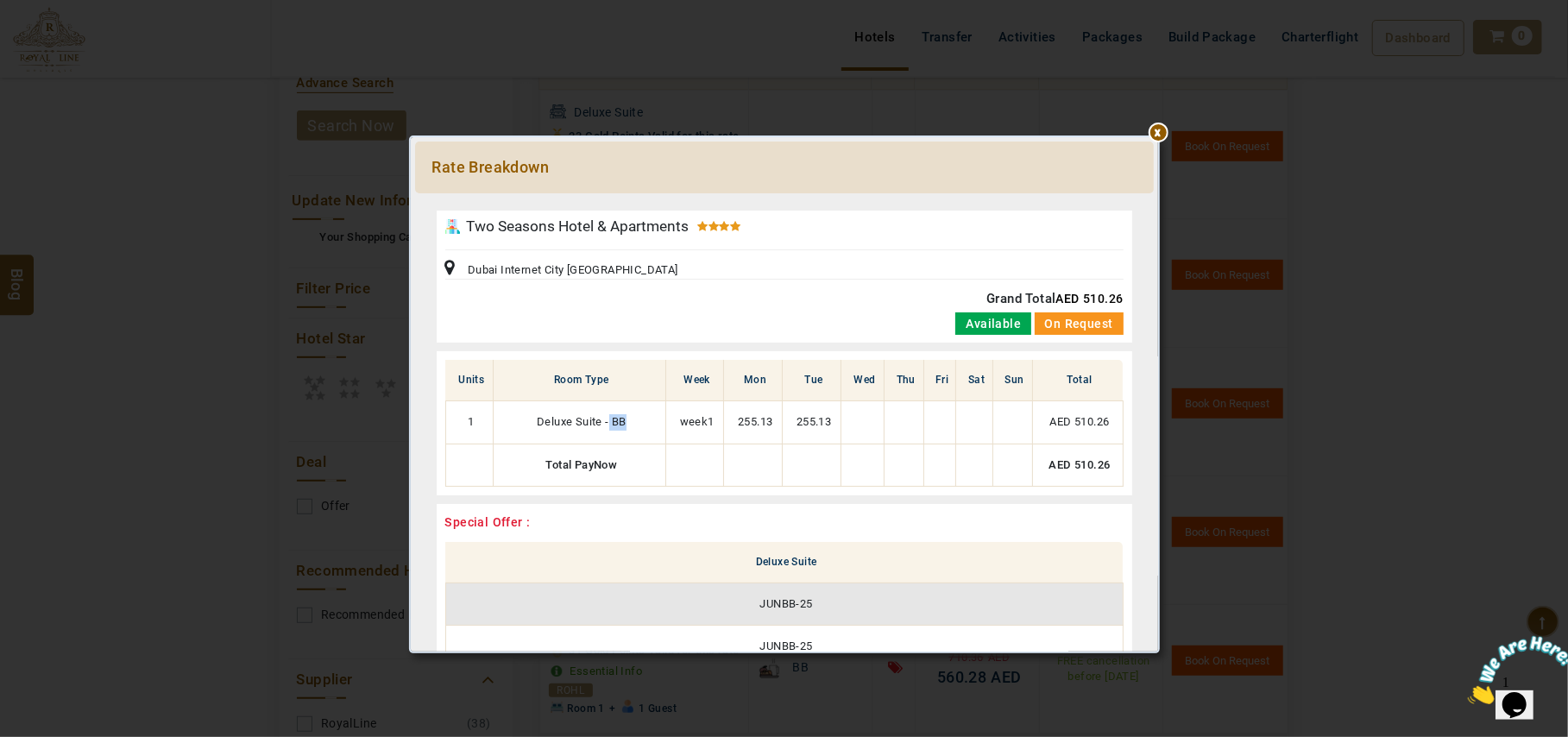
drag, startPoint x: 629, startPoint y: 421, endPoint x: 606, endPoint y: 419, distance: 23.1
click at [606, 419] on td "Deluxe Suite - BB" at bounding box center [579, 423] width 172 height 43
drag, startPoint x: 746, startPoint y: 419, endPoint x: 780, endPoint y: 419, distance: 34.0
click at [780, 419] on td "255.13" at bounding box center [754, 423] width 59 height 43
click at [763, 483] on td at bounding box center [754, 466] width 59 height 43
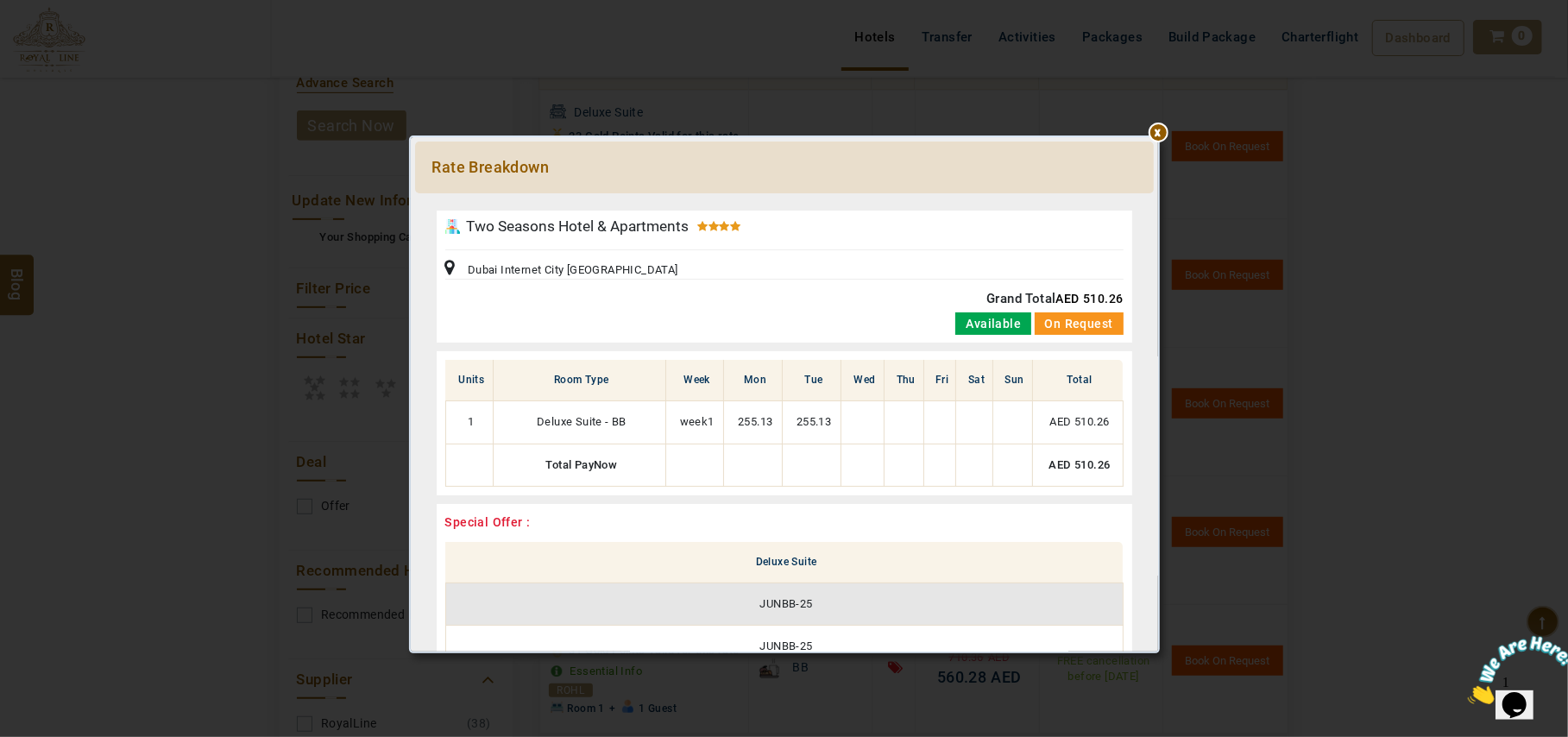
scroll to position [115, 0]
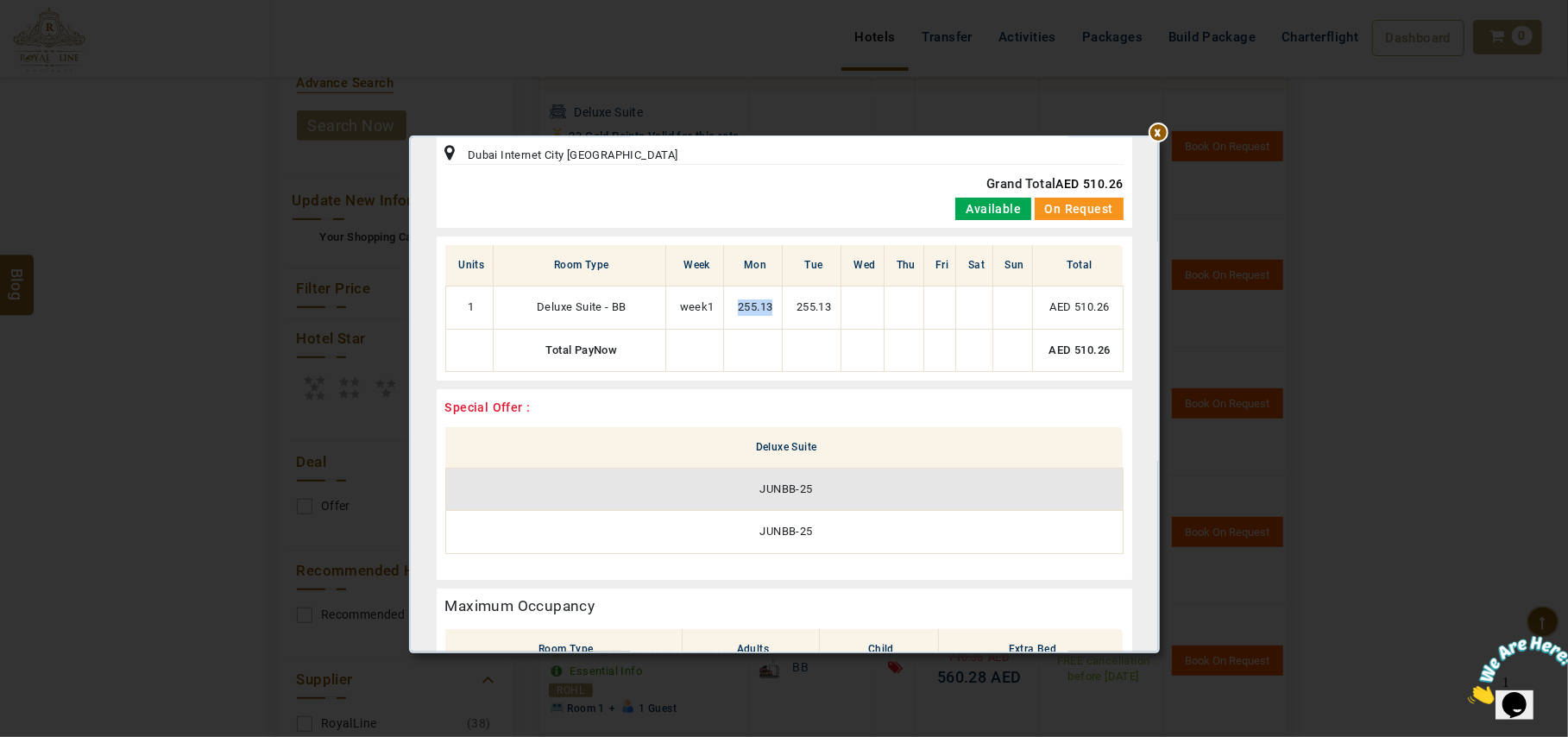
drag, startPoint x: 728, startPoint y: 313, endPoint x: 779, endPoint y: 305, distance: 51.6
click at [779, 305] on td "255.13" at bounding box center [754, 308] width 59 height 43
click at [733, 387] on div "Two Seasons Hotel & Apartments Dubai Internet City Sheikh Zayed Road Grand Tota…" at bounding box center [785, 613] width 696 height 1033
drag, startPoint x: 728, startPoint y: 306, endPoint x: 785, endPoint y: 306, distance: 57.0
click at [785, 306] on tr "1 Deluxe Suite - BB week1 255.13 255.13 AED 510.26" at bounding box center [784, 308] width 677 height 43
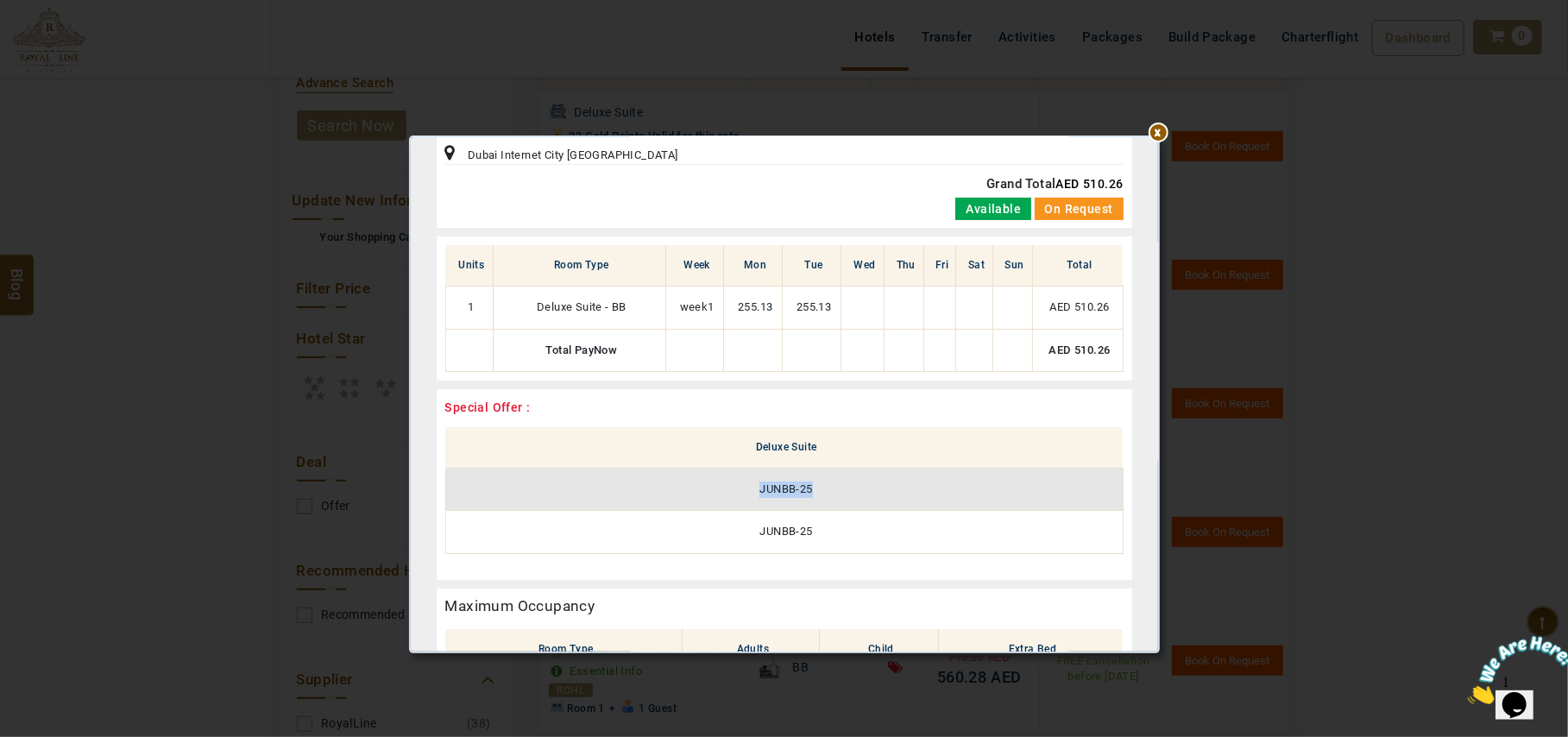
drag, startPoint x: 746, startPoint y: 501, endPoint x: 846, endPoint y: 498, distance: 100.0
click at [846, 498] on td "JUNBB-25" at bounding box center [784, 489] width 677 height 43
drag, startPoint x: 727, startPoint y: 306, endPoint x: 764, endPoint y: 305, distance: 37.0
click at [764, 305] on td "255.13" at bounding box center [754, 308] width 59 height 43
click at [747, 315] on td "255.13" at bounding box center [754, 308] width 59 height 43
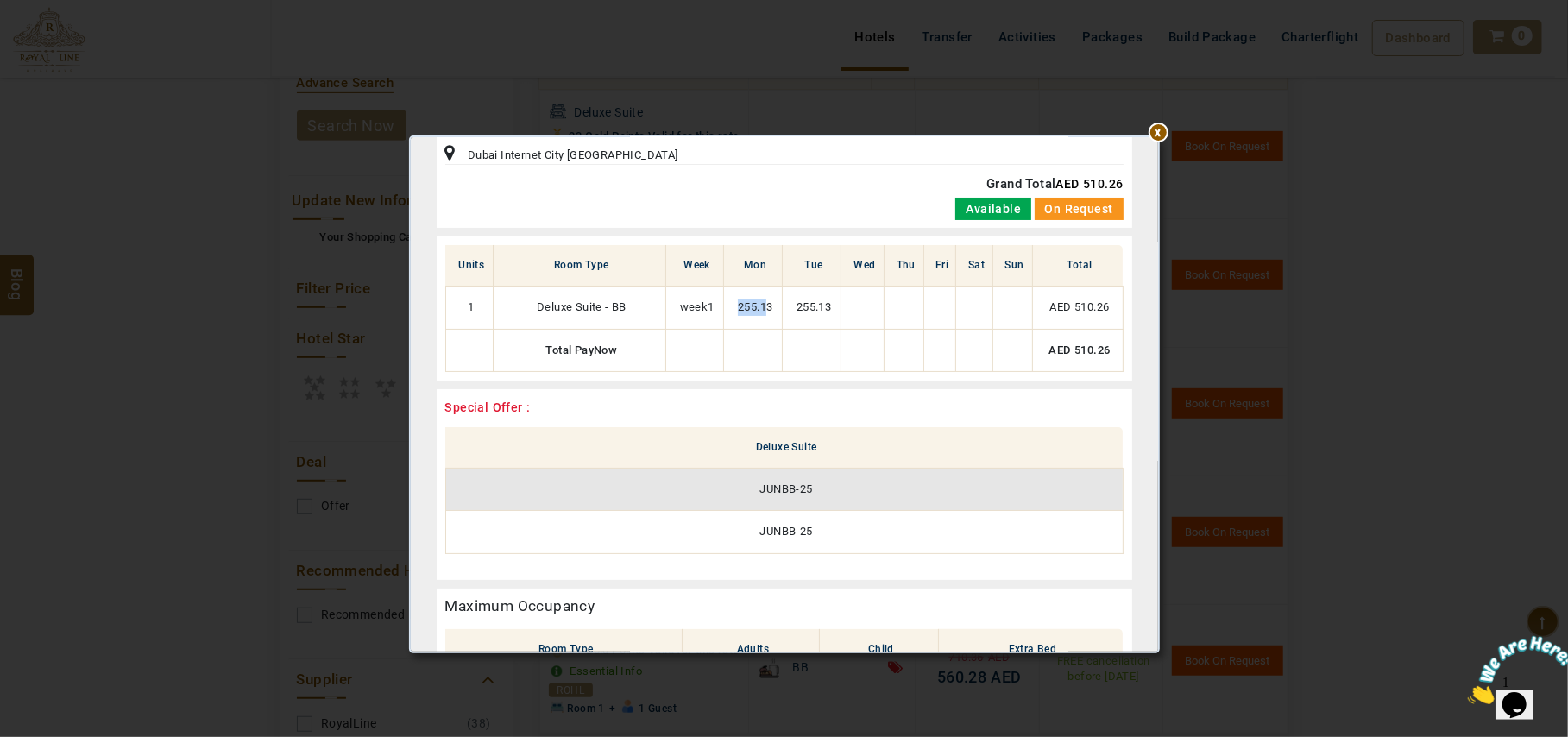
drag, startPoint x: 726, startPoint y: 308, endPoint x: 766, endPoint y: 308, distance: 40.0
click at [766, 308] on td "255.13" at bounding box center [754, 308] width 59 height 43
click at [771, 343] on td at bounding box center [754, 351] width 59 height 43
